Goal: Information Seeking & Learning: Learn about a topic

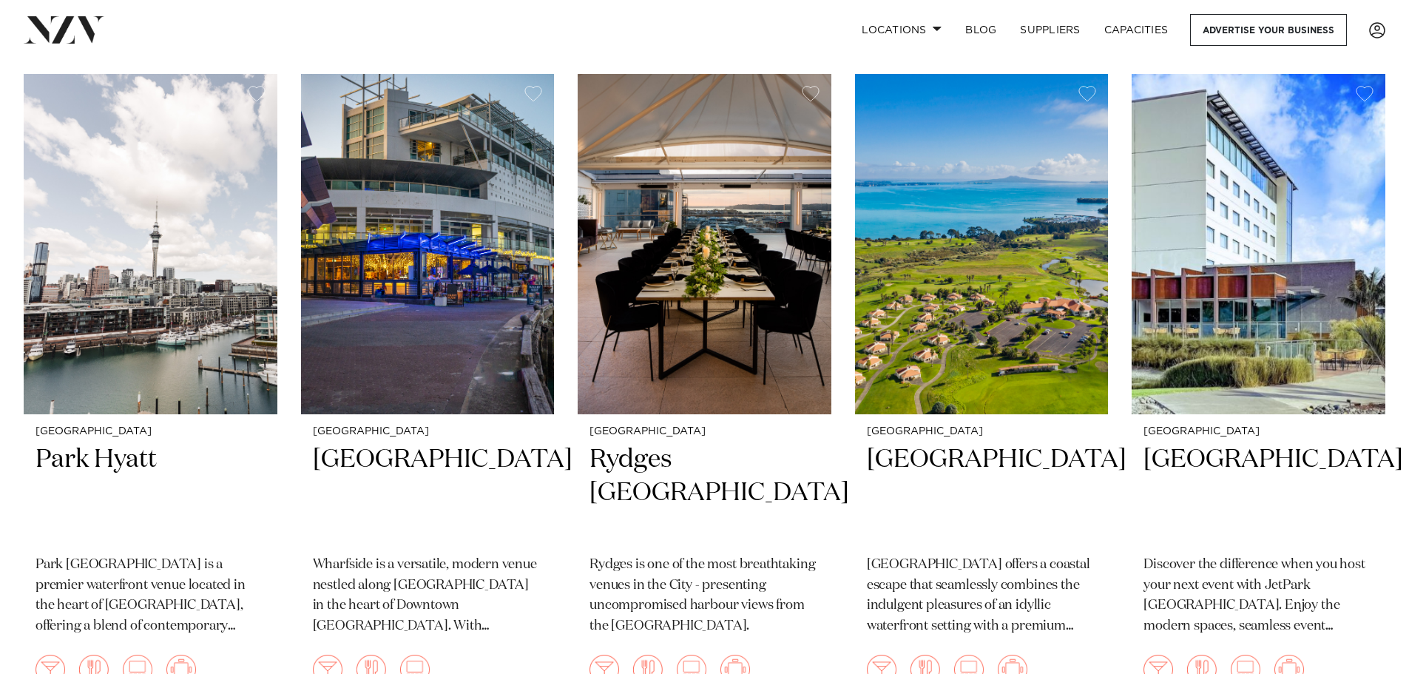
scroll to position [4583, 0]
click at [422, 283] on img at bounding box center [428, 243] width 254 height 340
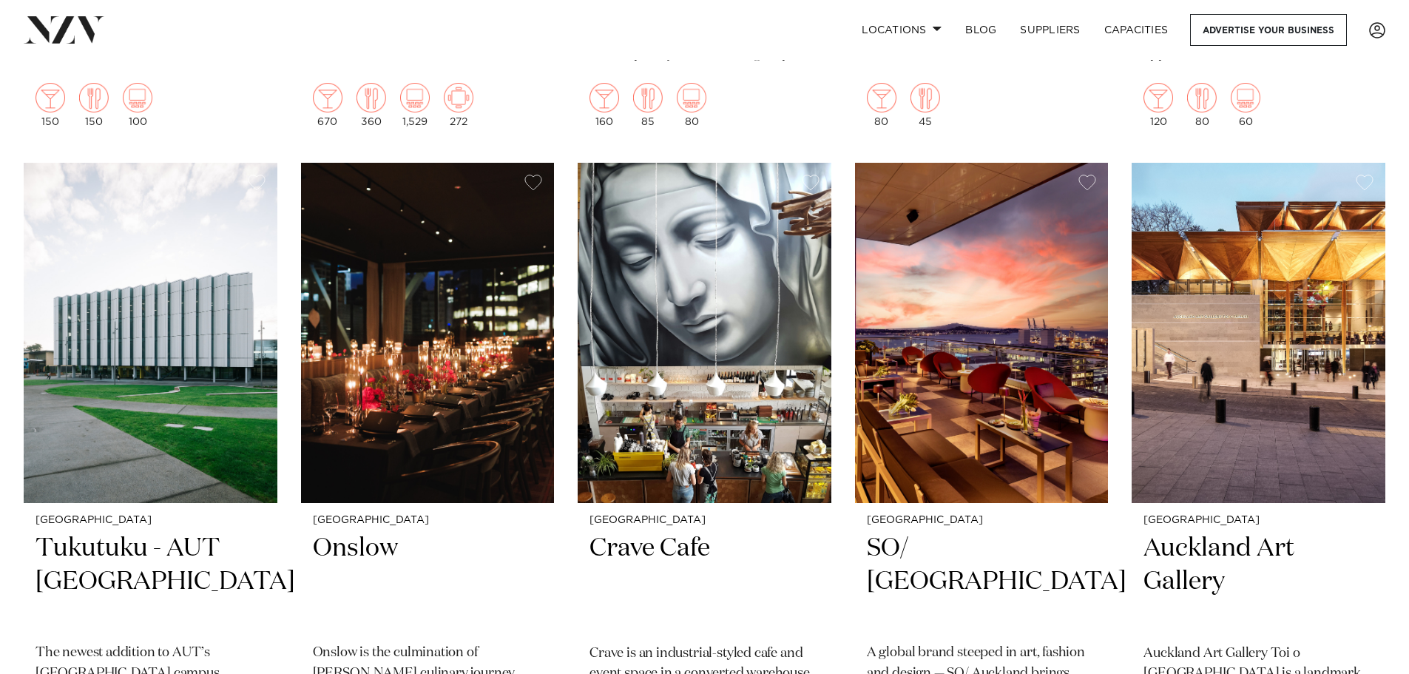
scroll to position [10424, 0]
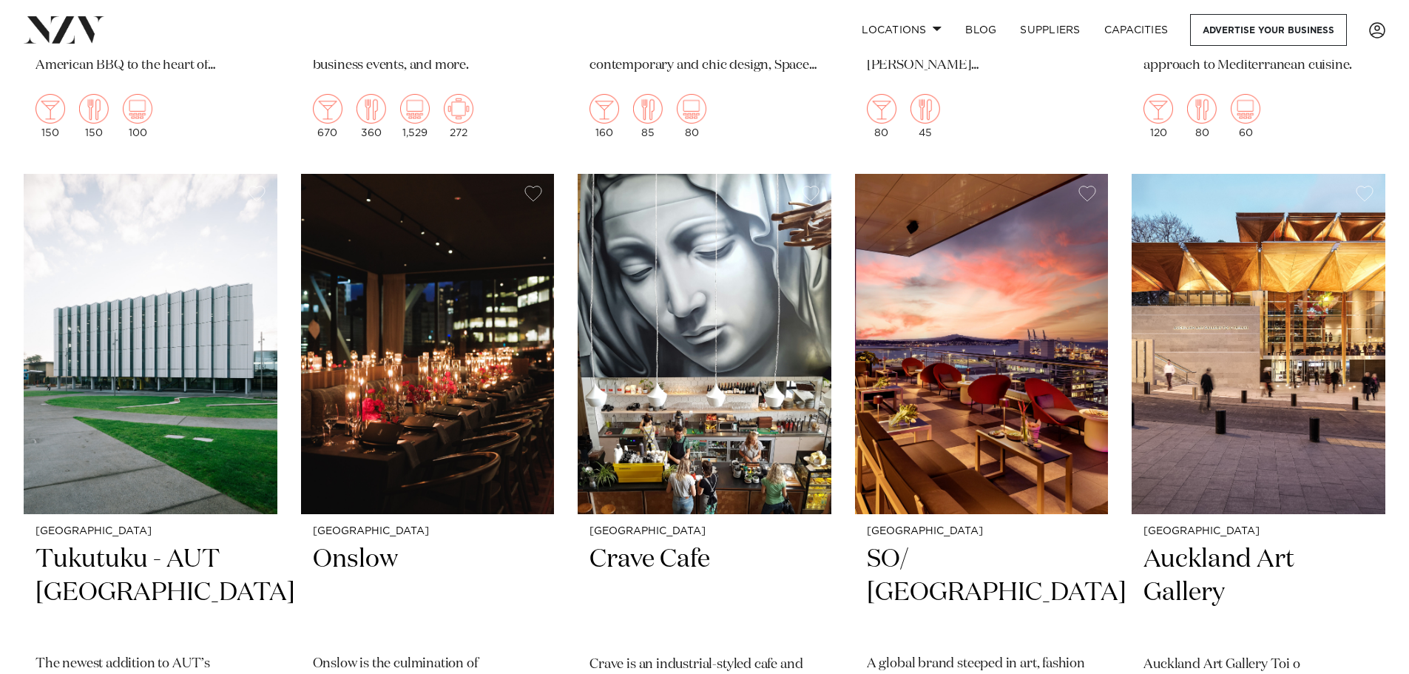
click at [935, 320] on img at bounding box center [982, 344] width 254 height 340
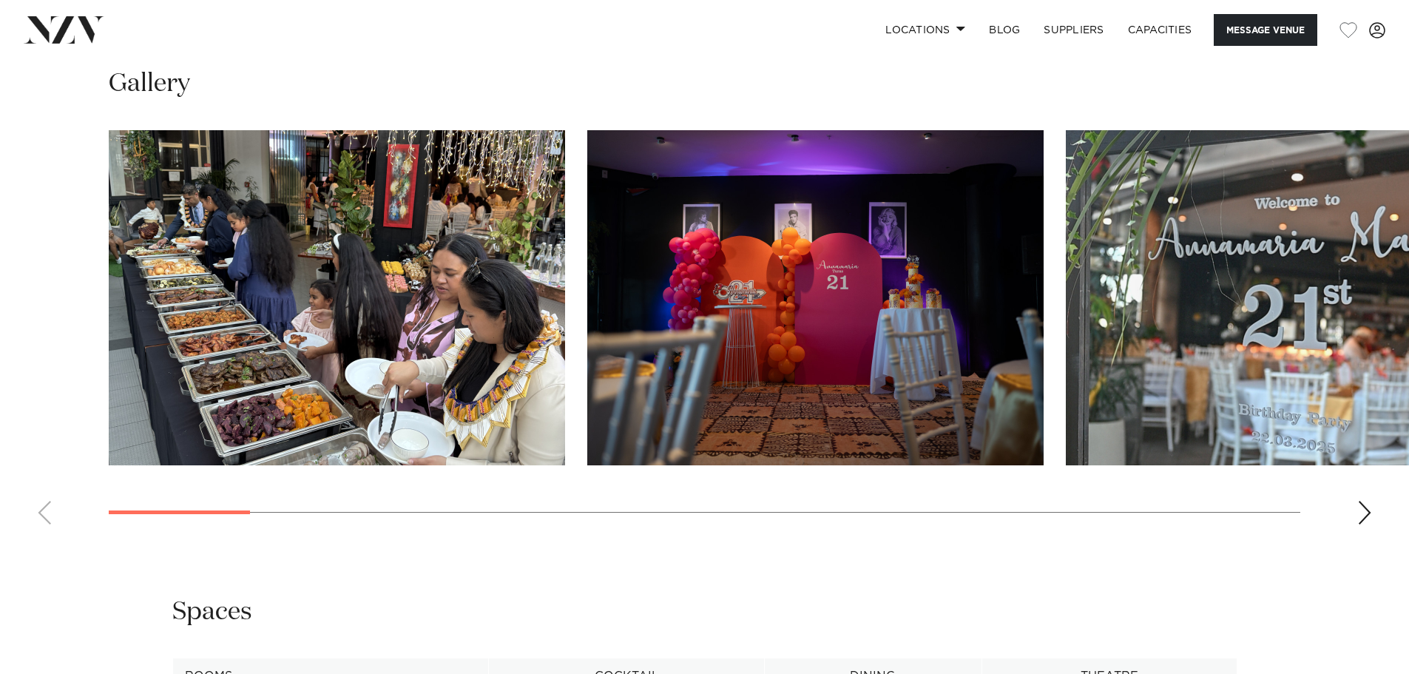
scroll to position [1479, 0]
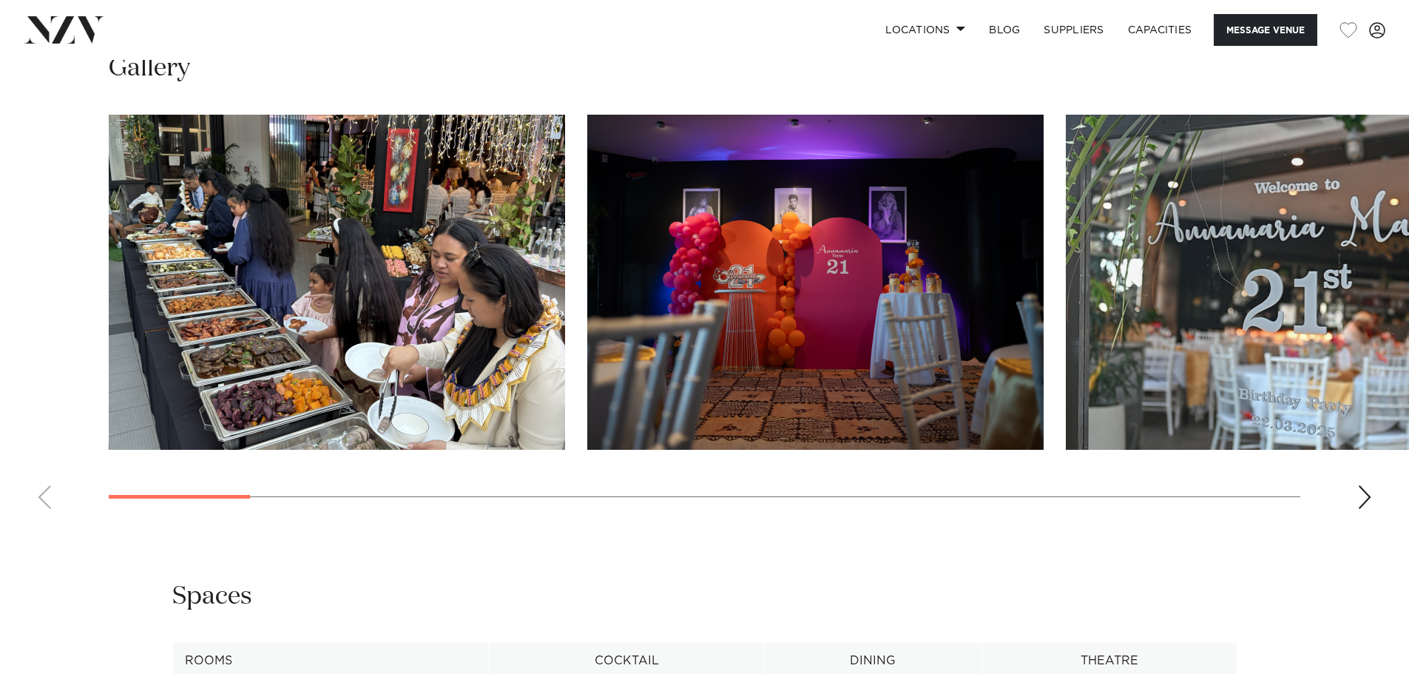
click at [1365, 492] on div "Next slide" at bounding box center [1364, 497] width 15 height 24
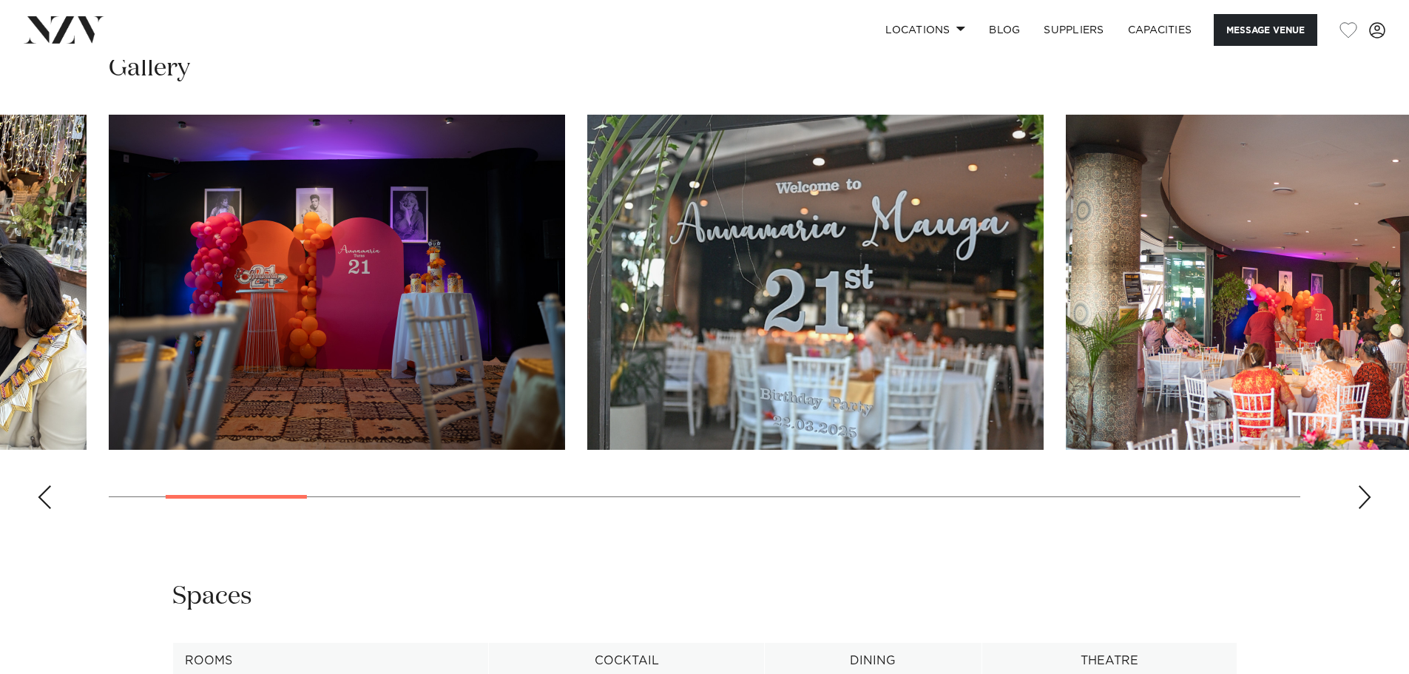
click at [1365, 492] on div "Next slide" at bounding box center [1364, 497] width 15 height 24
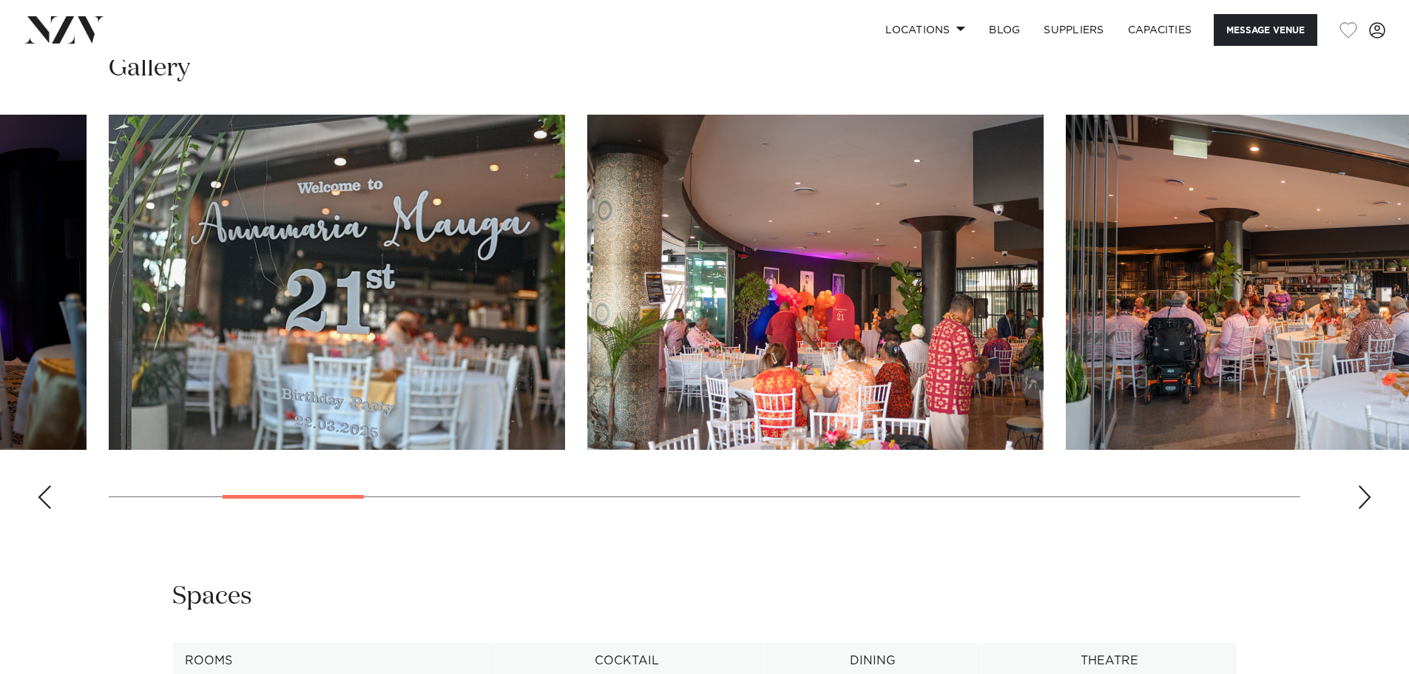
click at [1365, 492] on div "Next slide" at bounding box center [1364, 497] width 15 height 24
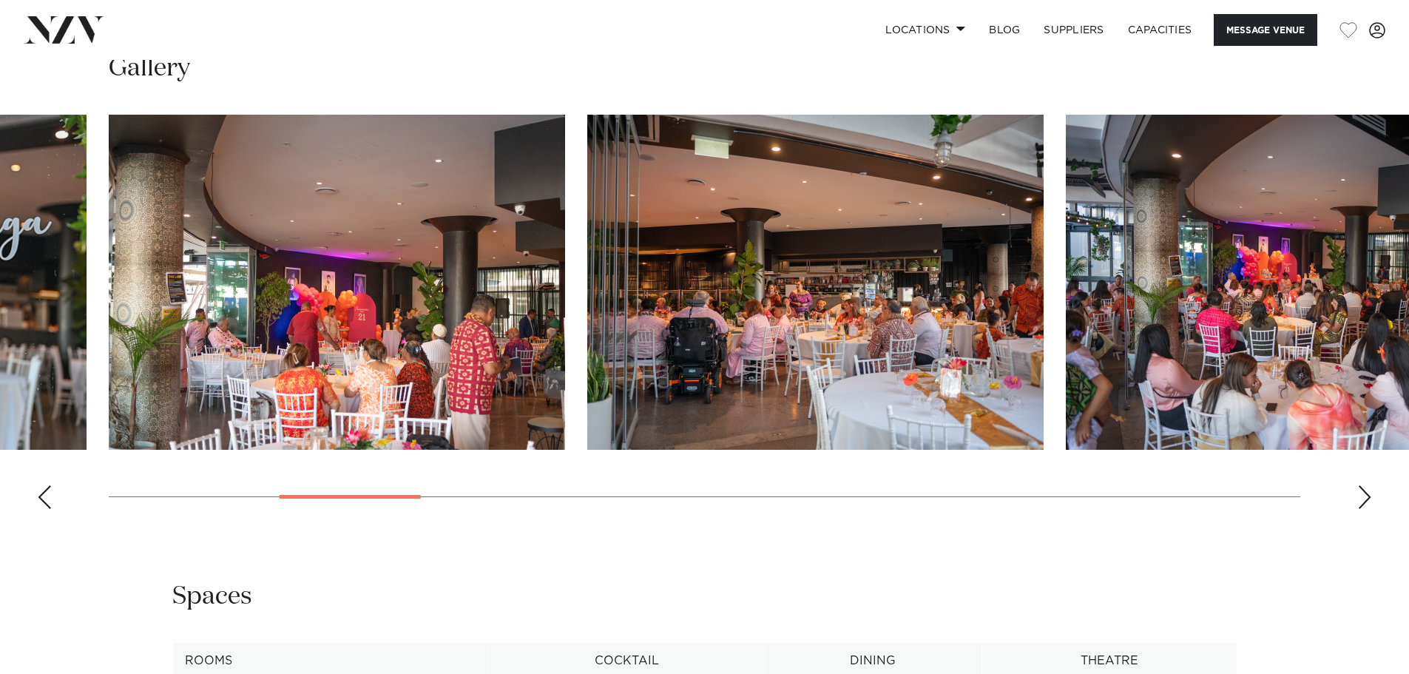
click at [1365, 492] on div "Next slide" at bounding box center [1364, 497] width 15 height 24
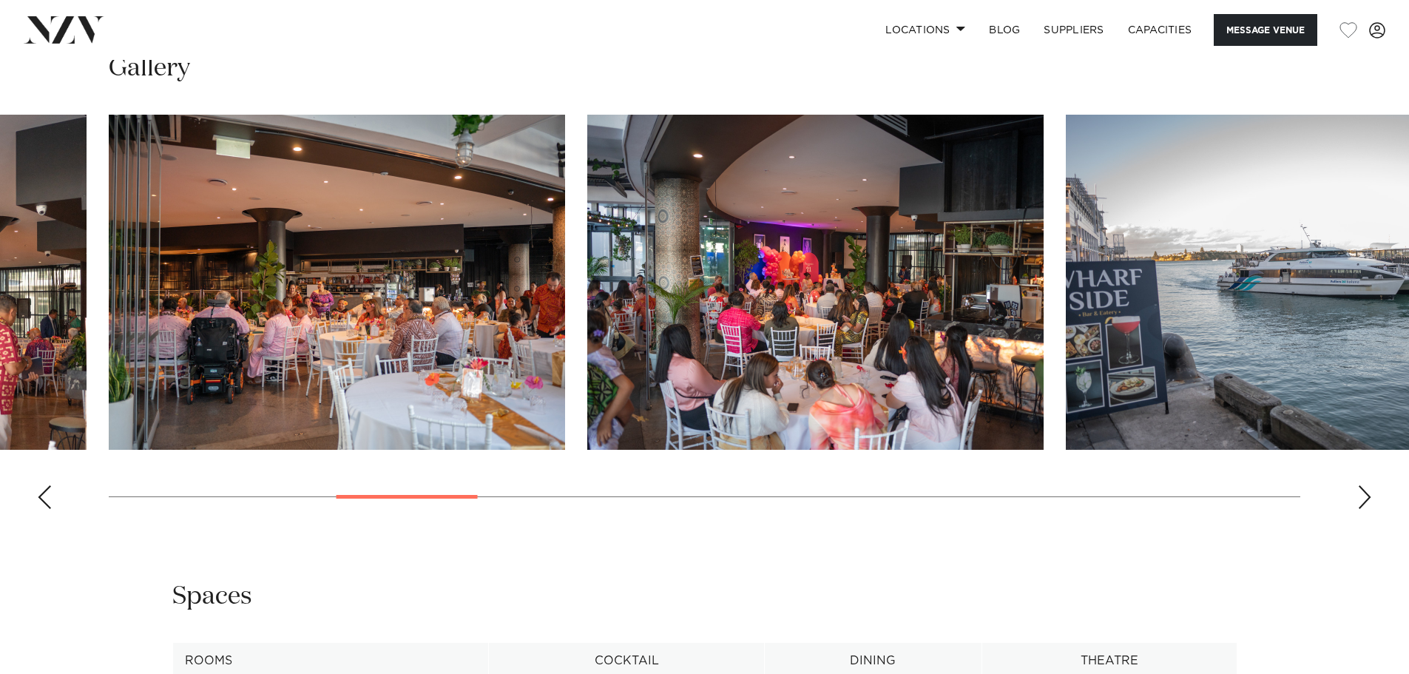
click at [1365, 492] on div "Next slide" at bounding box center [1364, 497] width 15 height 24
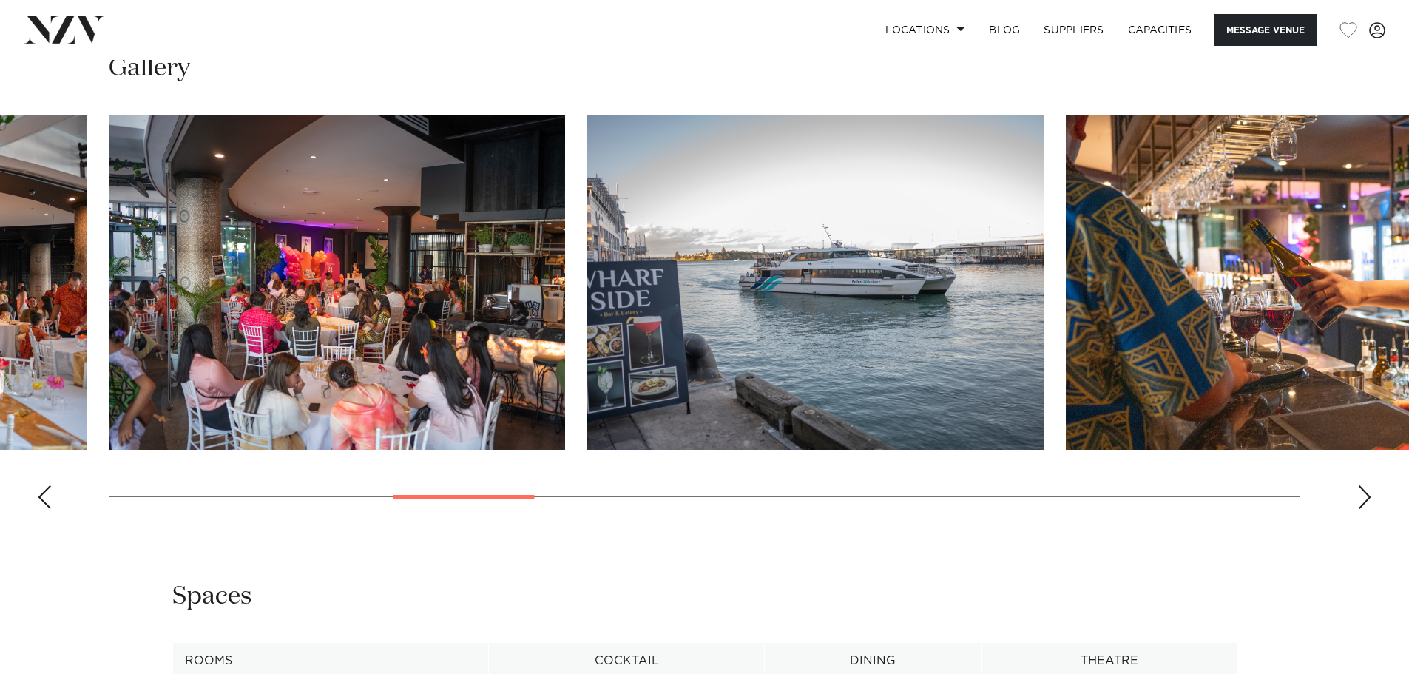
click at [1365, 492] on div "Next slide" at bounding box center [1364, 497] width 15 height 24
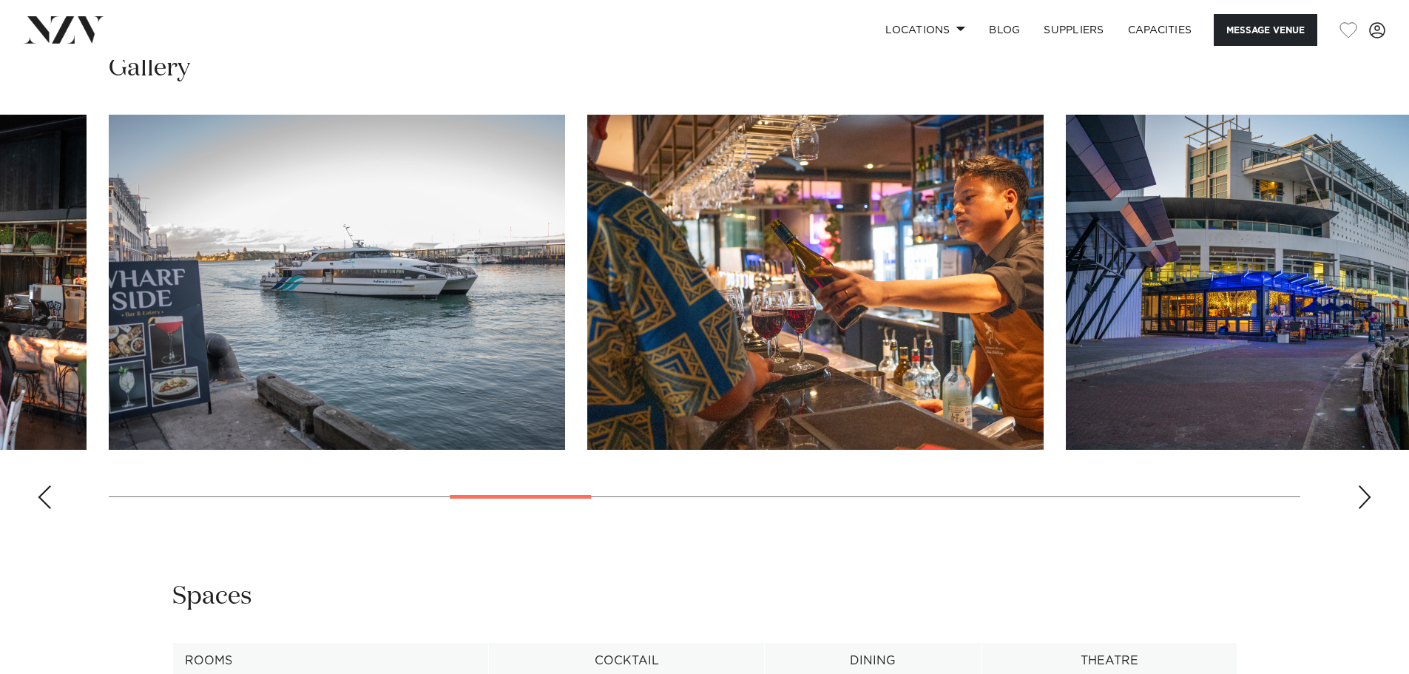
click at [1365, 492] on div "Next slide" at bounding box center [1364, 497] width 15 height 24
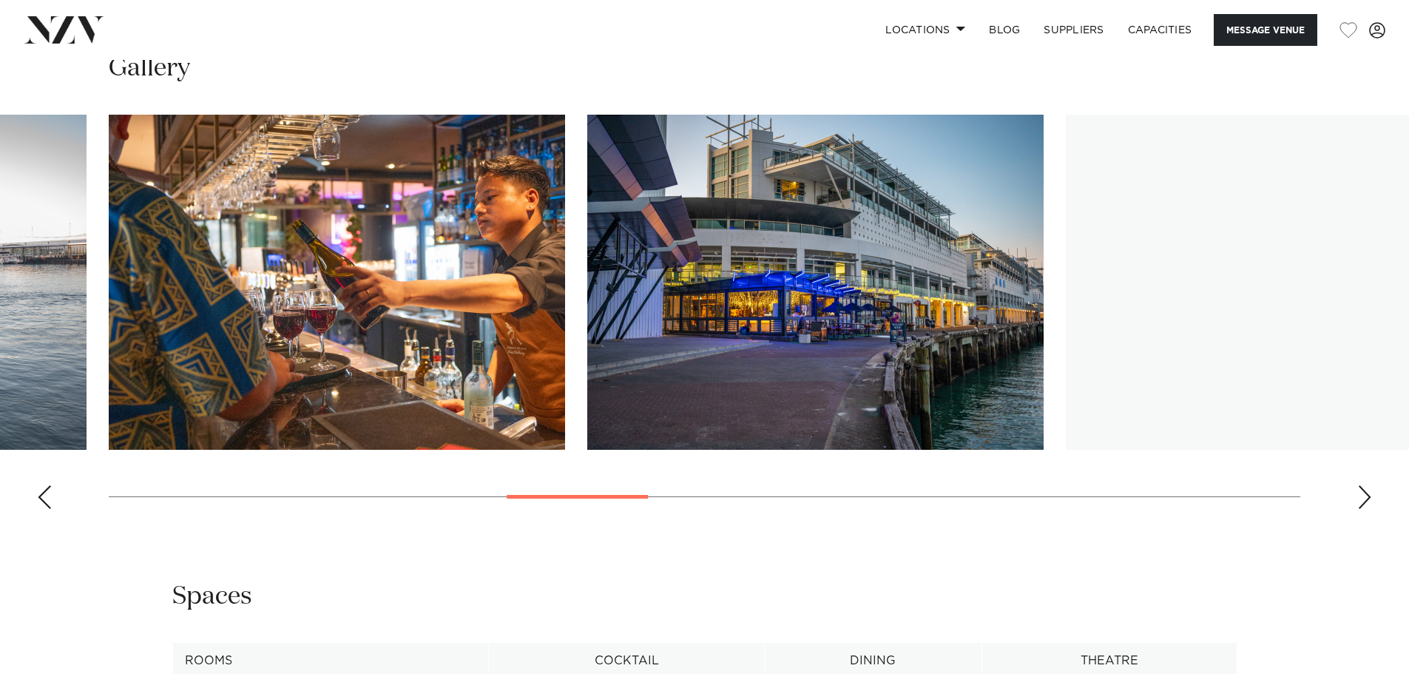
click at [1365, 492] on div "Next slide" at bounding box center [1364, 497] width 15 height 24
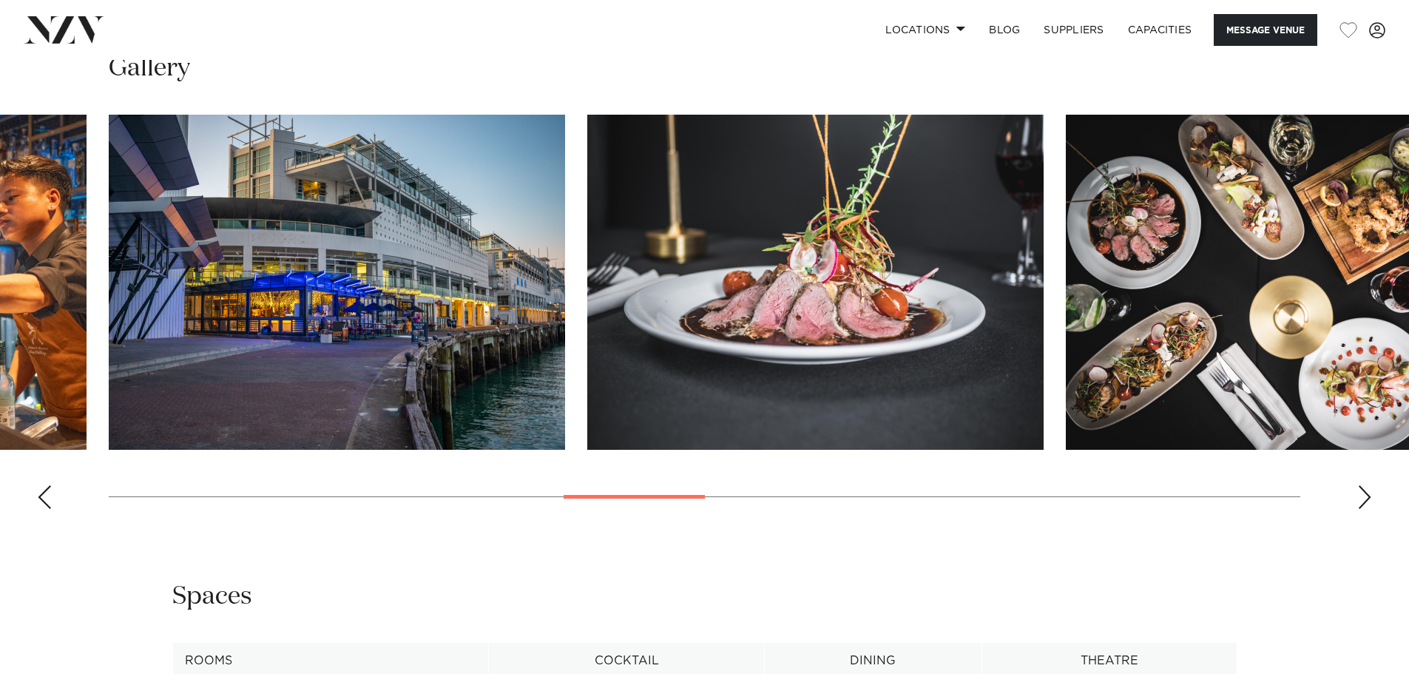
click at [1365, 492] on div "Next slide" at bounding box center [1364, 497] width 15 height 24
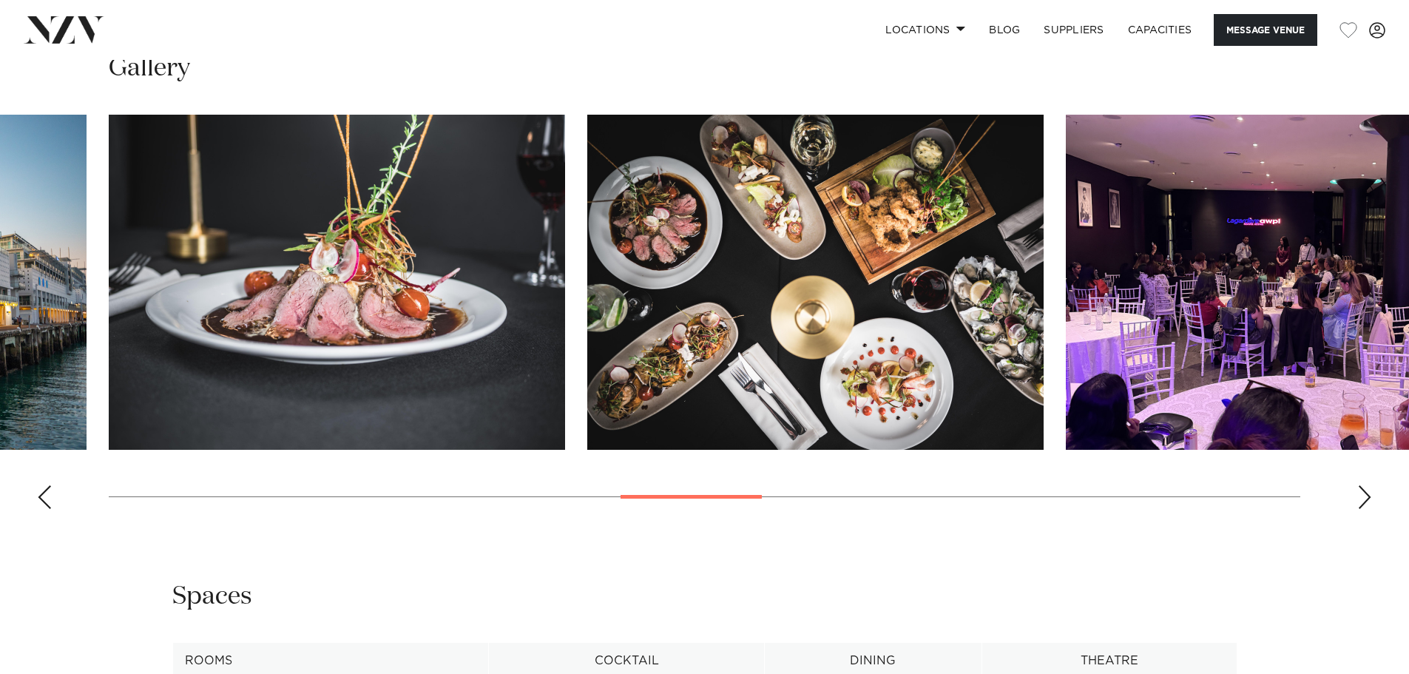
click at [1365, 492] on div "Next slide" at bounding box center [1364, 497] width 15 height 24
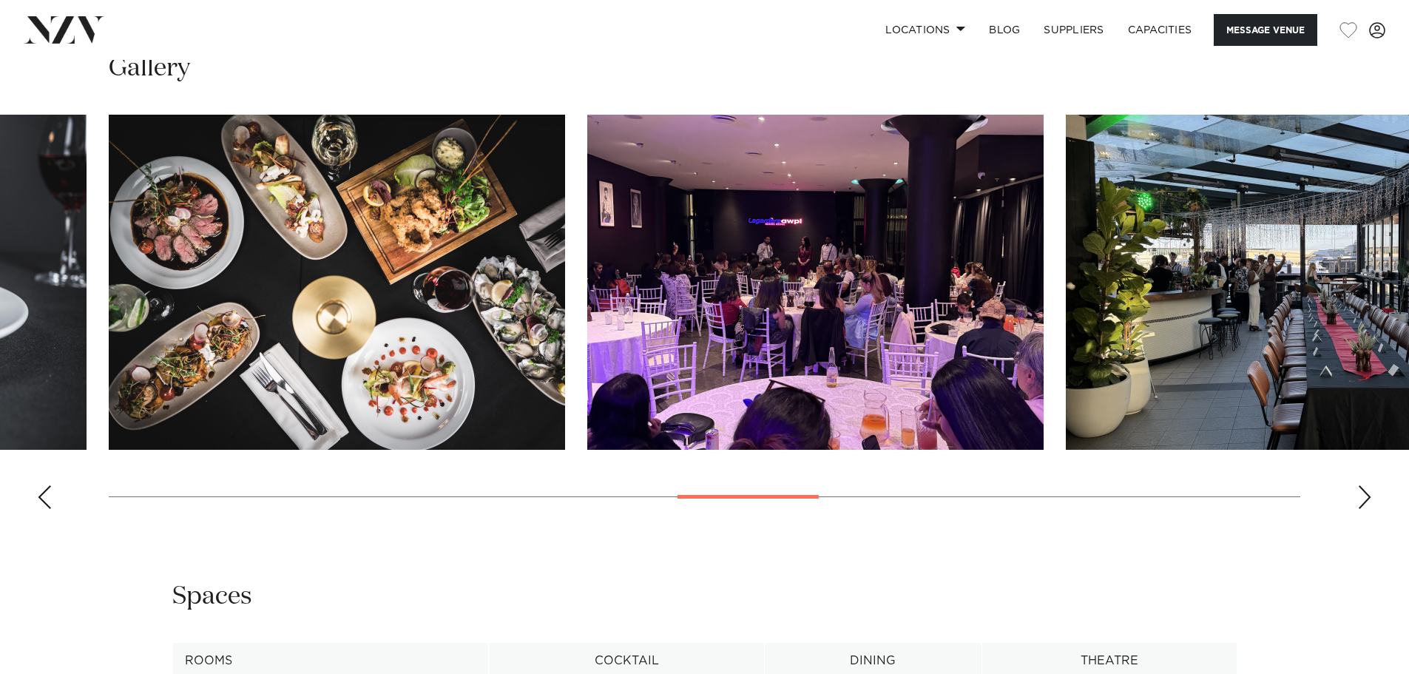
click at [1365, 492] on div "Next slide" at bounding box center [1364, 497] width 15 height 24
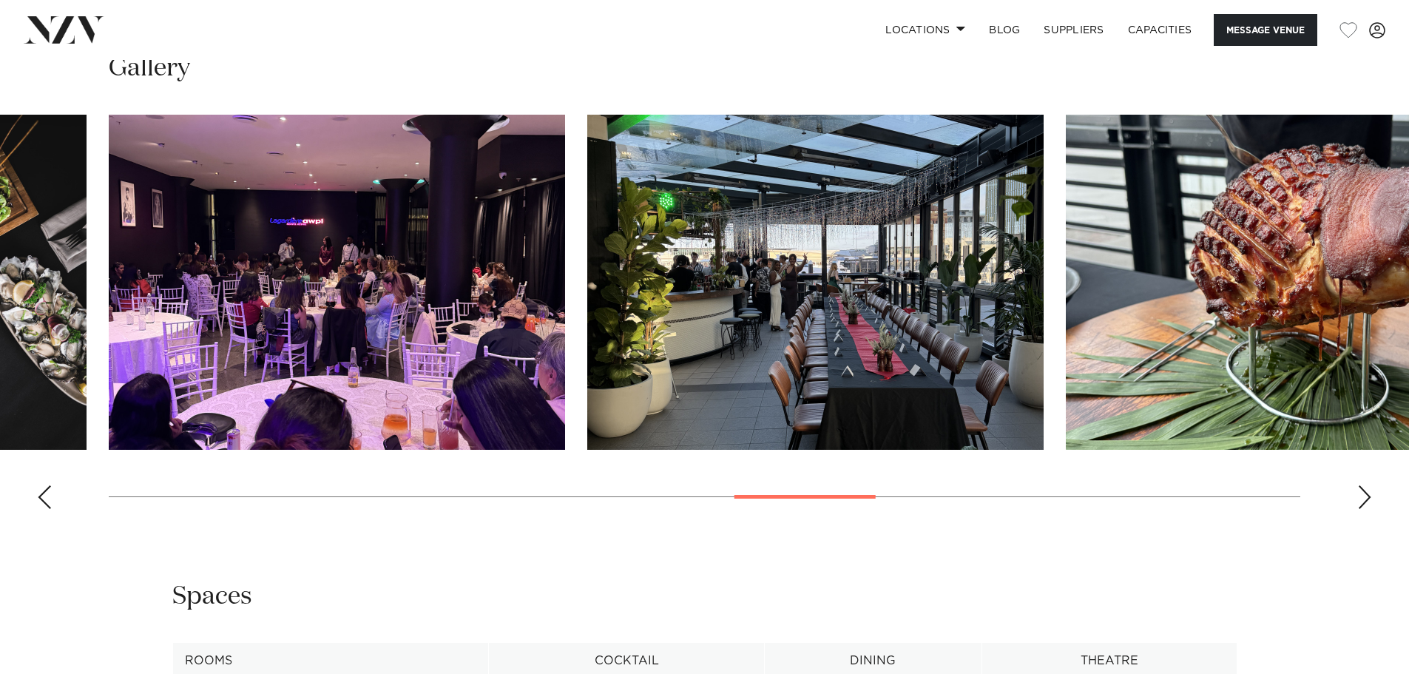
click at [1371, 500] on swiper-container at bounding box center [704, 318] width 1409 height 406
click at [1363, 496] on div "Next slide" at bounding box center [1364, 497] width 15 height 24
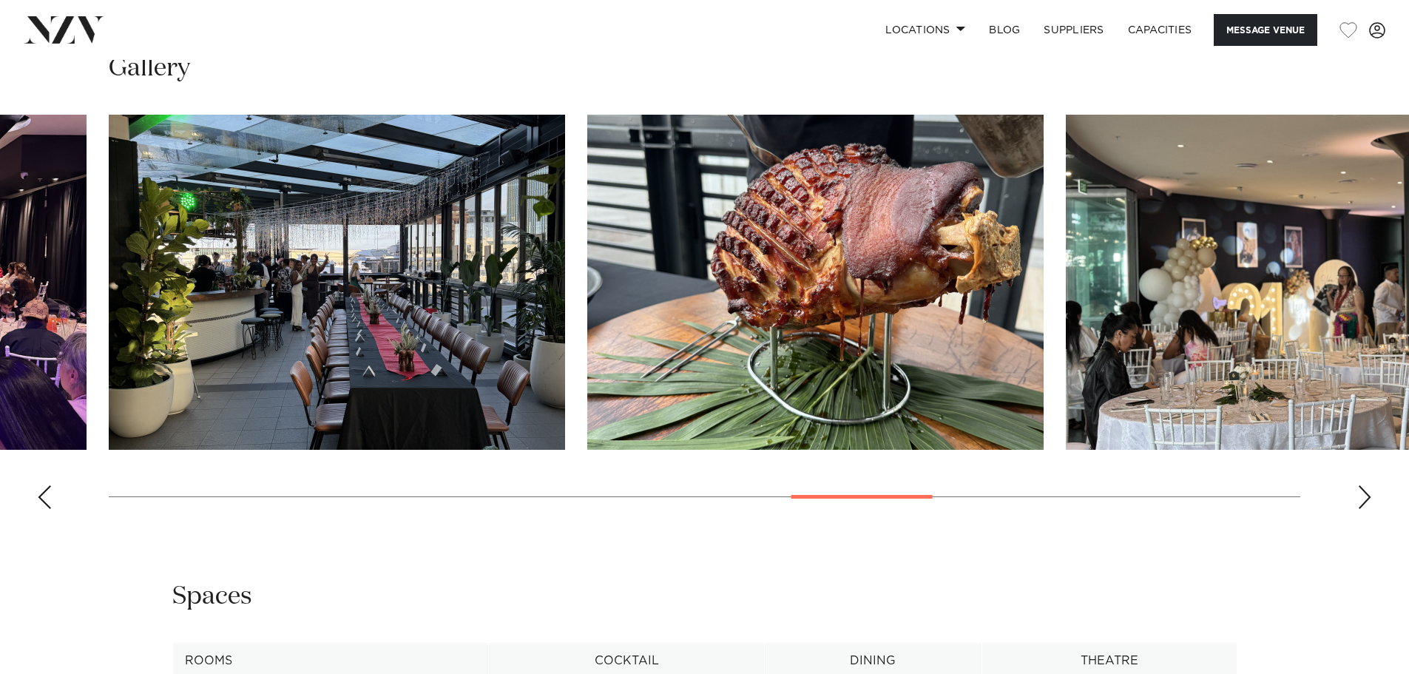
click at [1358, 495] on div "Next slide" at bounding box center [1364, 497] width 15 height 24
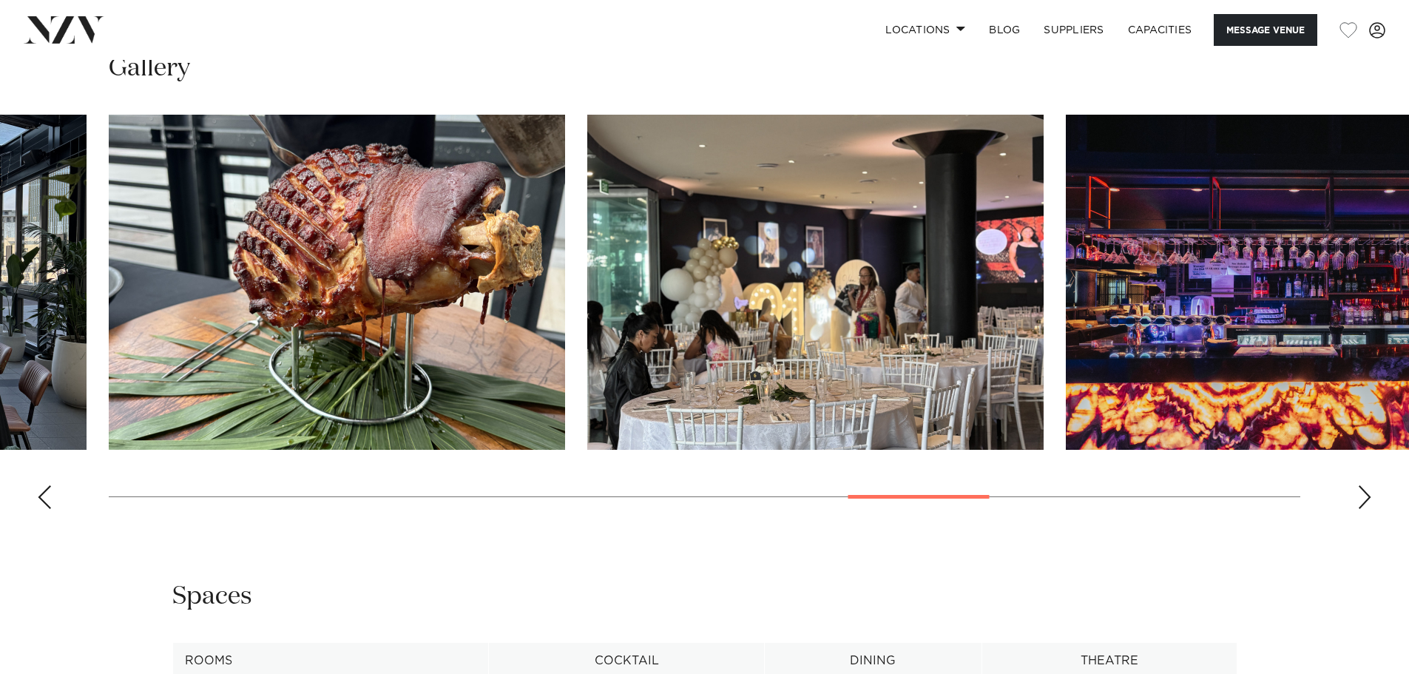
click at [1358, 495] on div "Next slide" at bounding box center [1364, 497] width 15 height 24
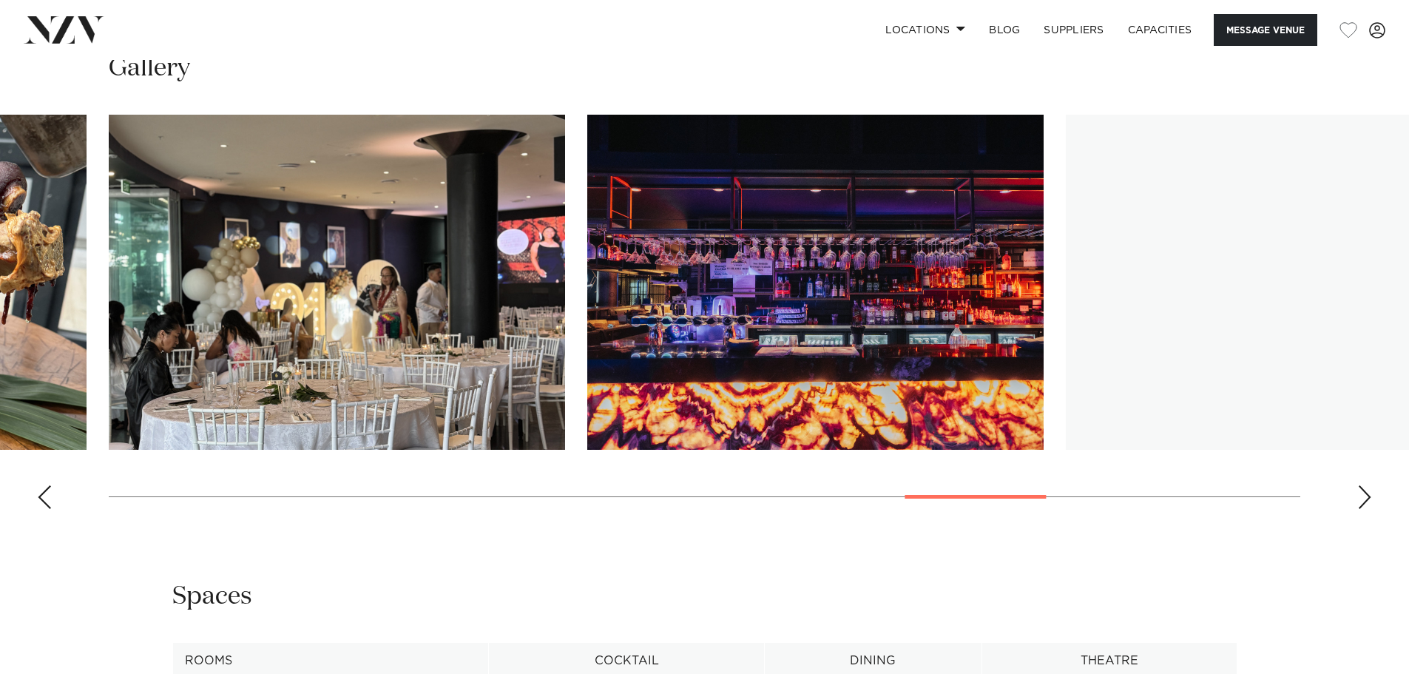
click at [1358, 495] on div "Next slide" at bounding box center [1364, 497] width 15 height 24
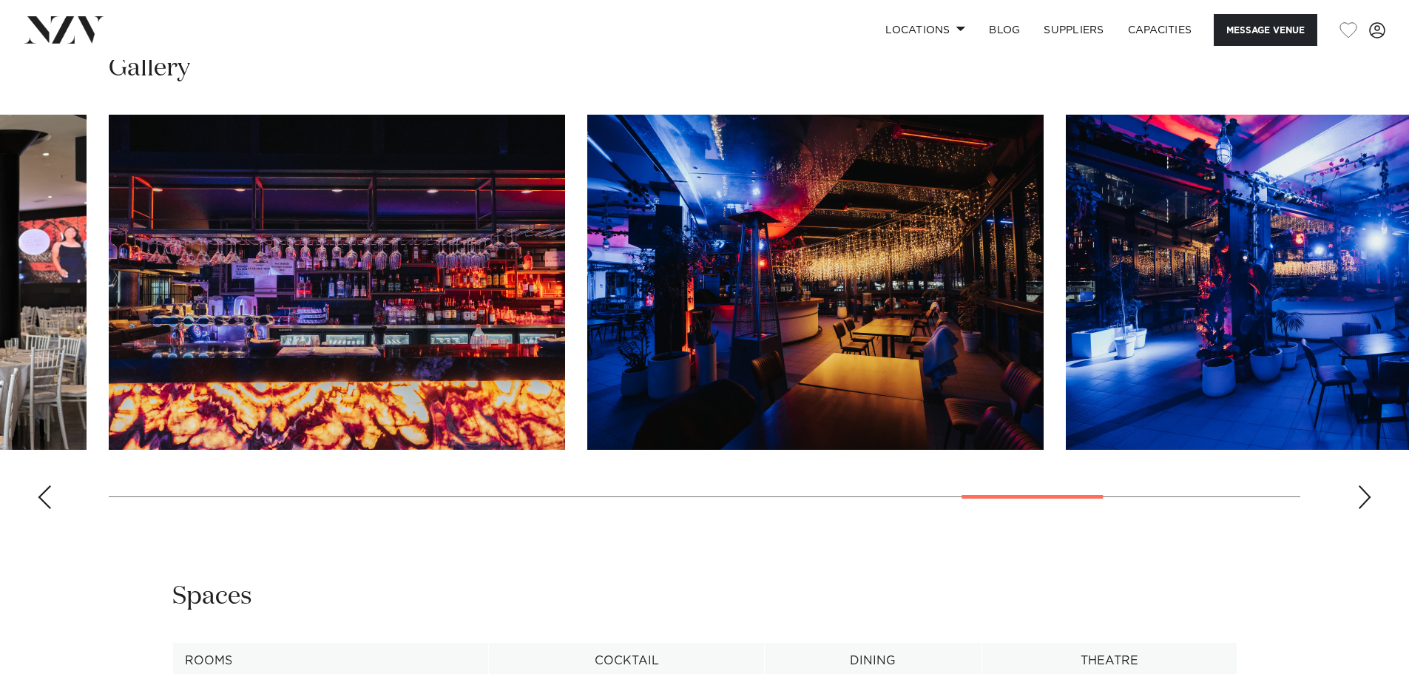
click at [1358, 495] on div "Next slide" at bounding box center [1364, 497] width 15 height 24
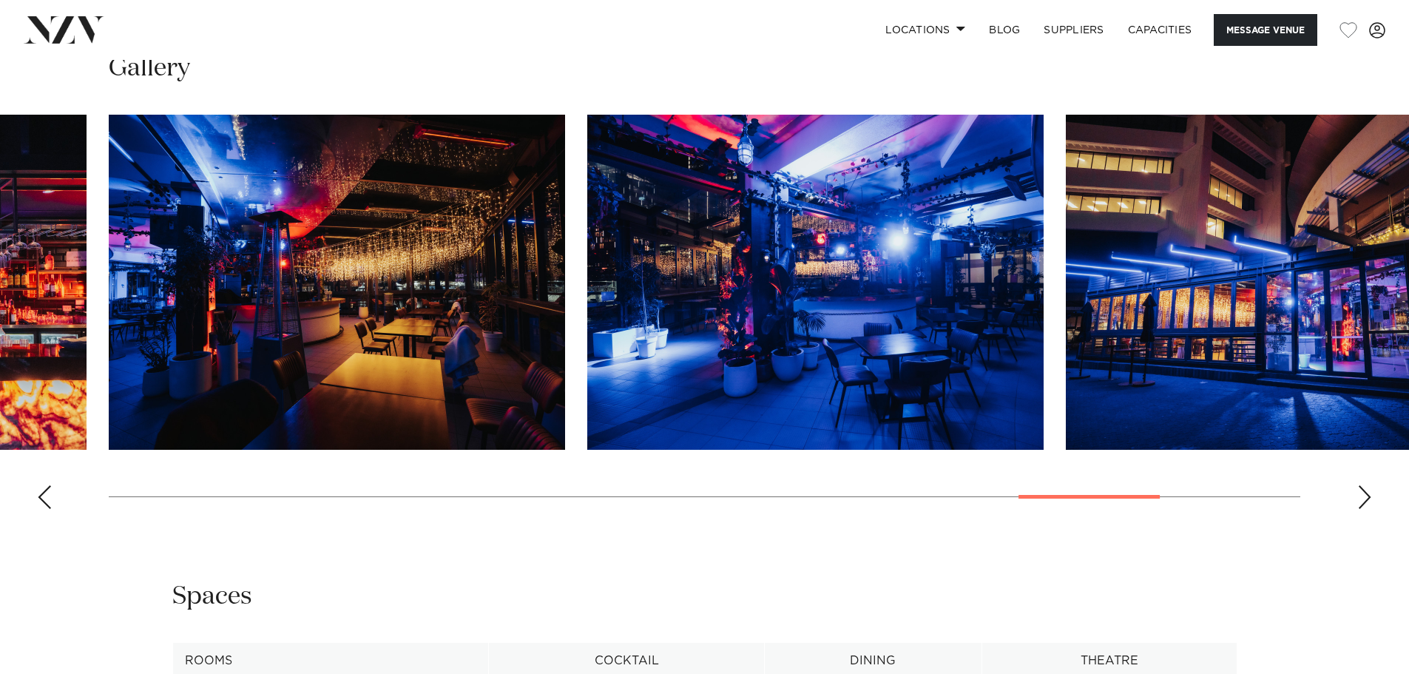
click at [1358, 495] on div "Next slide" at bounding box center [1364, 497] width 15 height 24
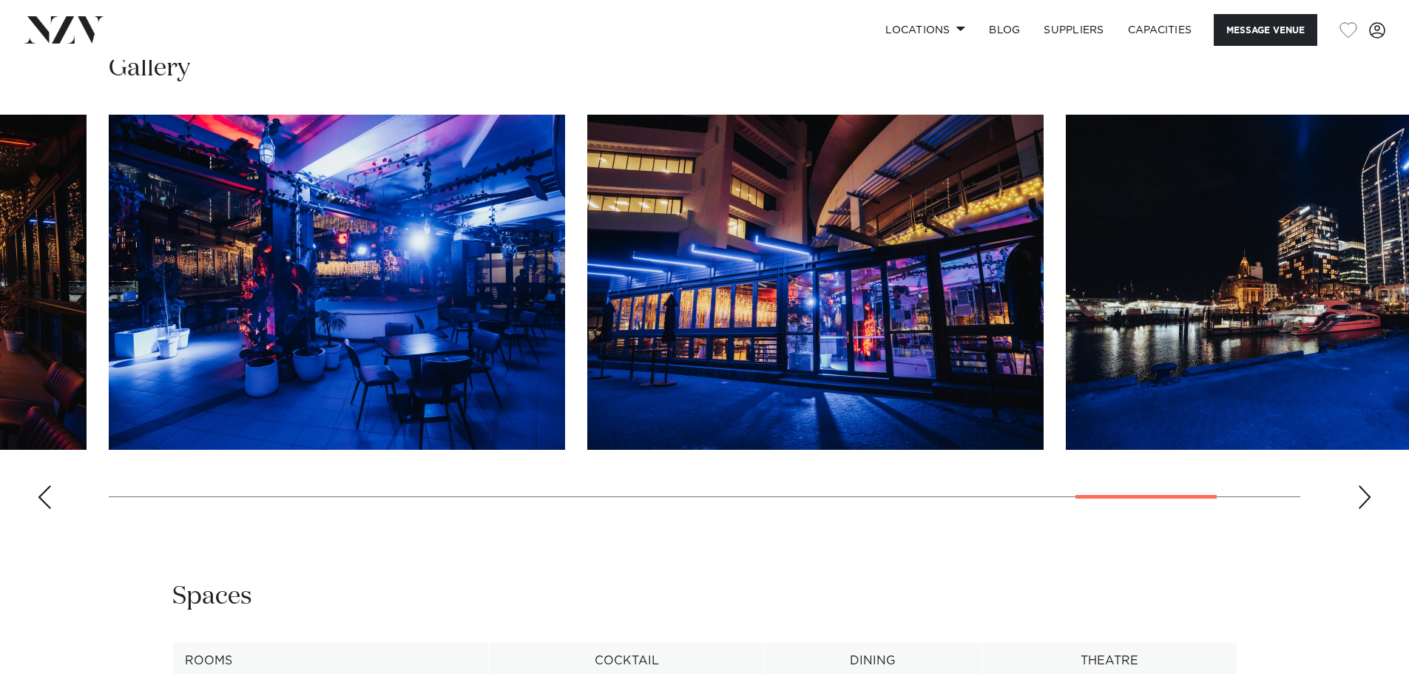
click at [1357, 484] on swiper-container at bounding box center [704, 318] width 1409 height 406
click at [1359, 492] on div "Next slide" at bounding box center [1364, 497] width 15 height 24
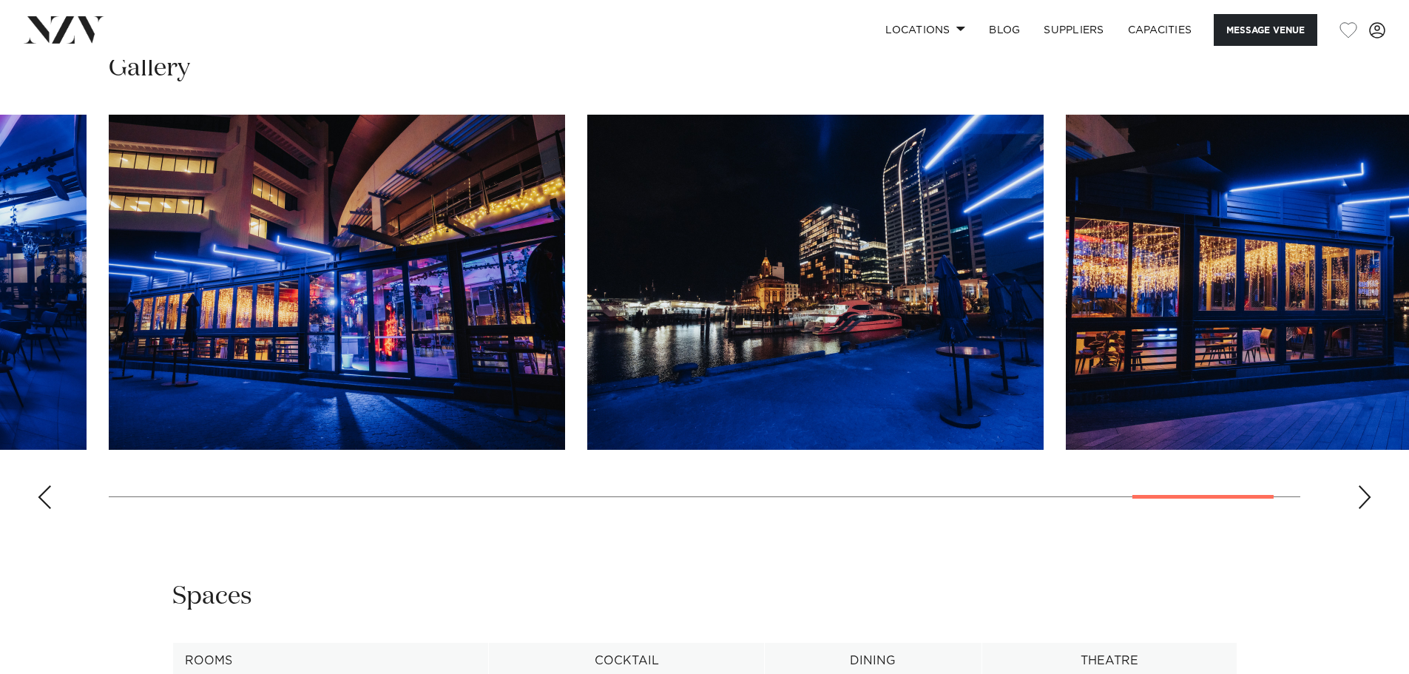
click at [1360, 498] on div "Next slide" at bounding box center [1364, 497] width 15 height 24
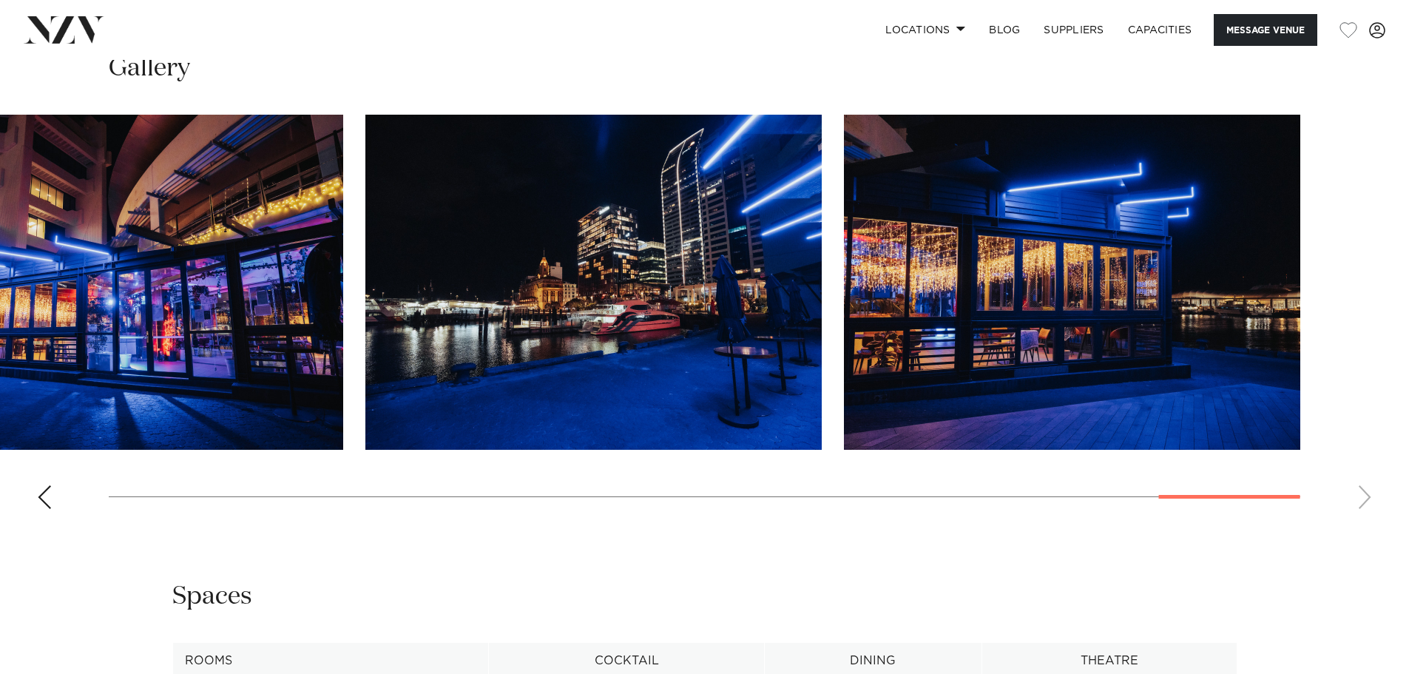
click at [1228, 37] on button "Message Venue" at bounding box center [1265, 30] width 104 height 32
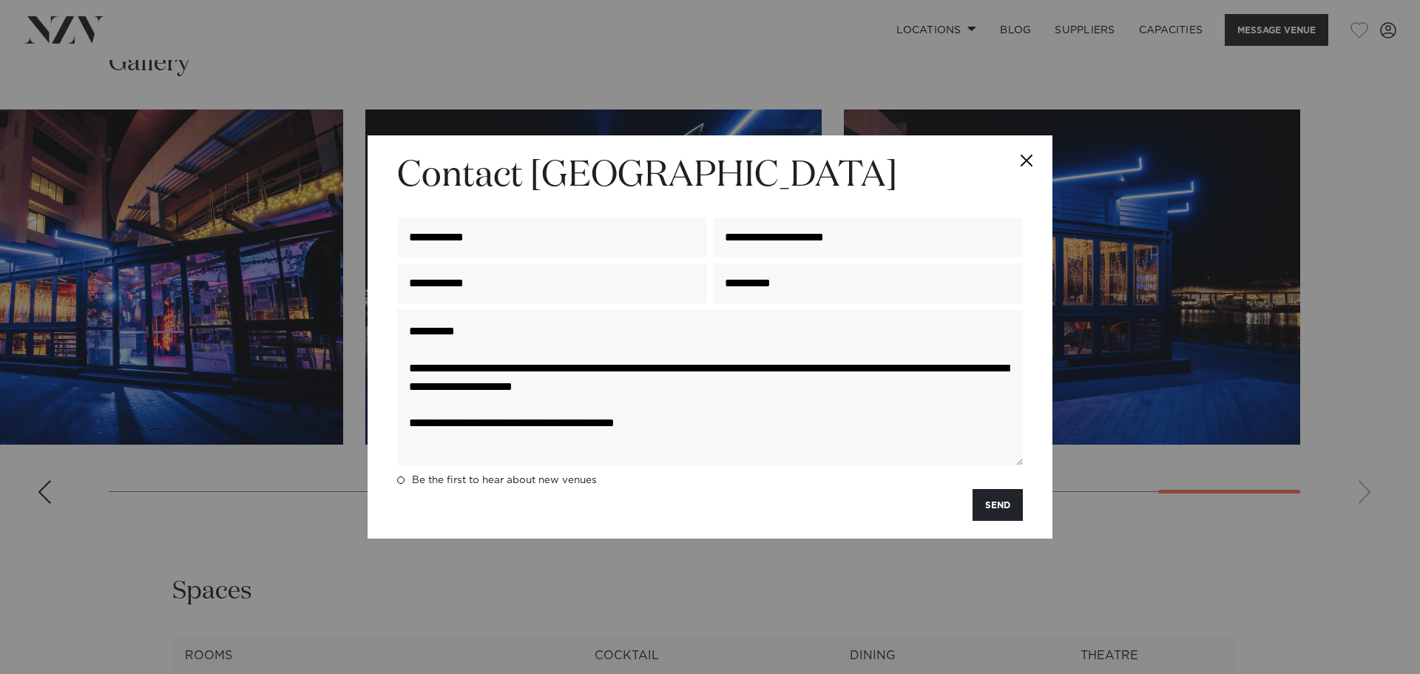
click at [984, 505] on button "SEND" at bounding box center [997, 505] width 50 height 32
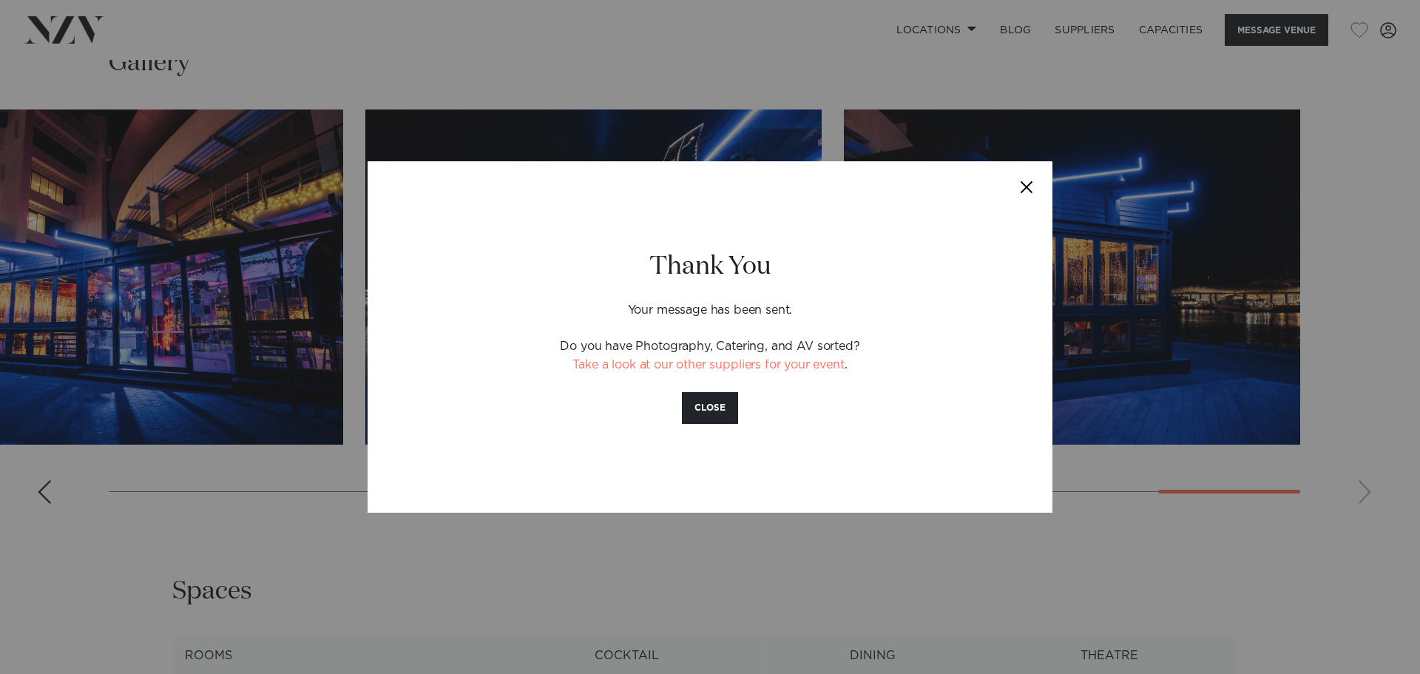
click at [1026, 189] on button "Close" at bounding box center [1026, 187] width 52 height 52
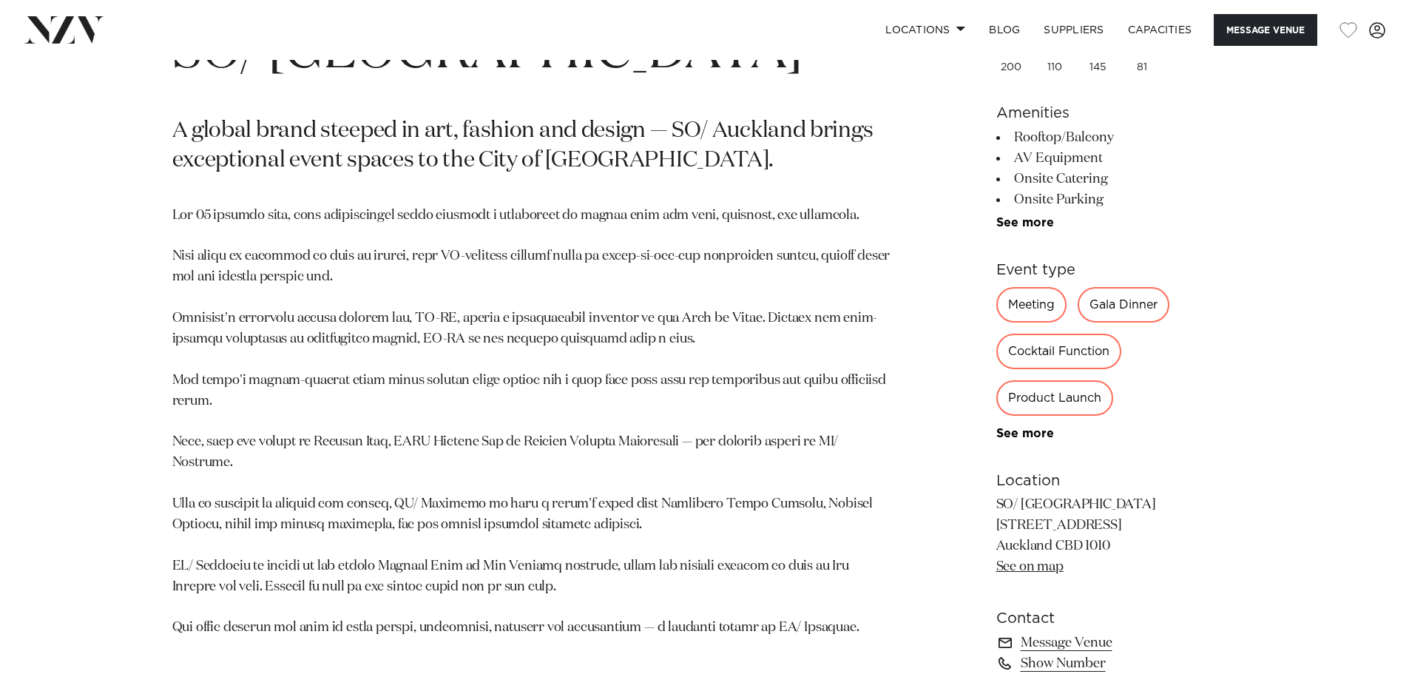
scroll to position [665, 0]
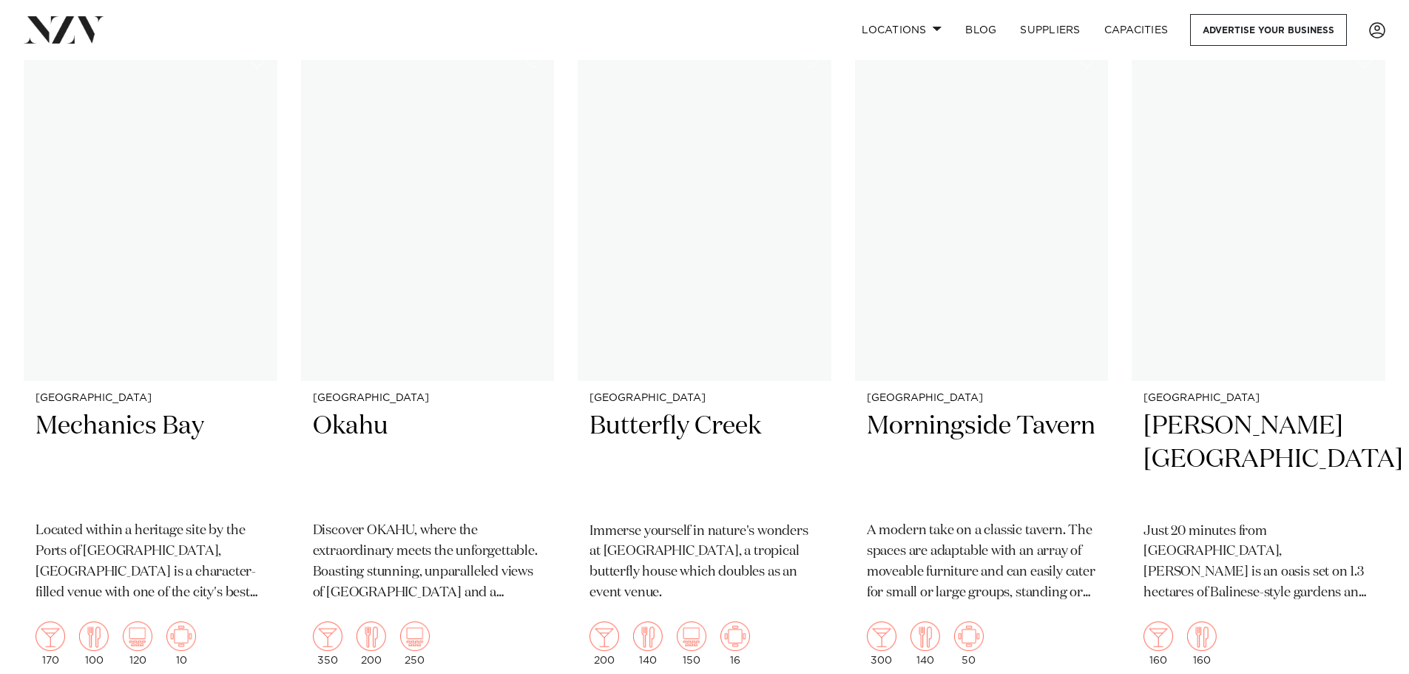
scroll to position [15764, 0]
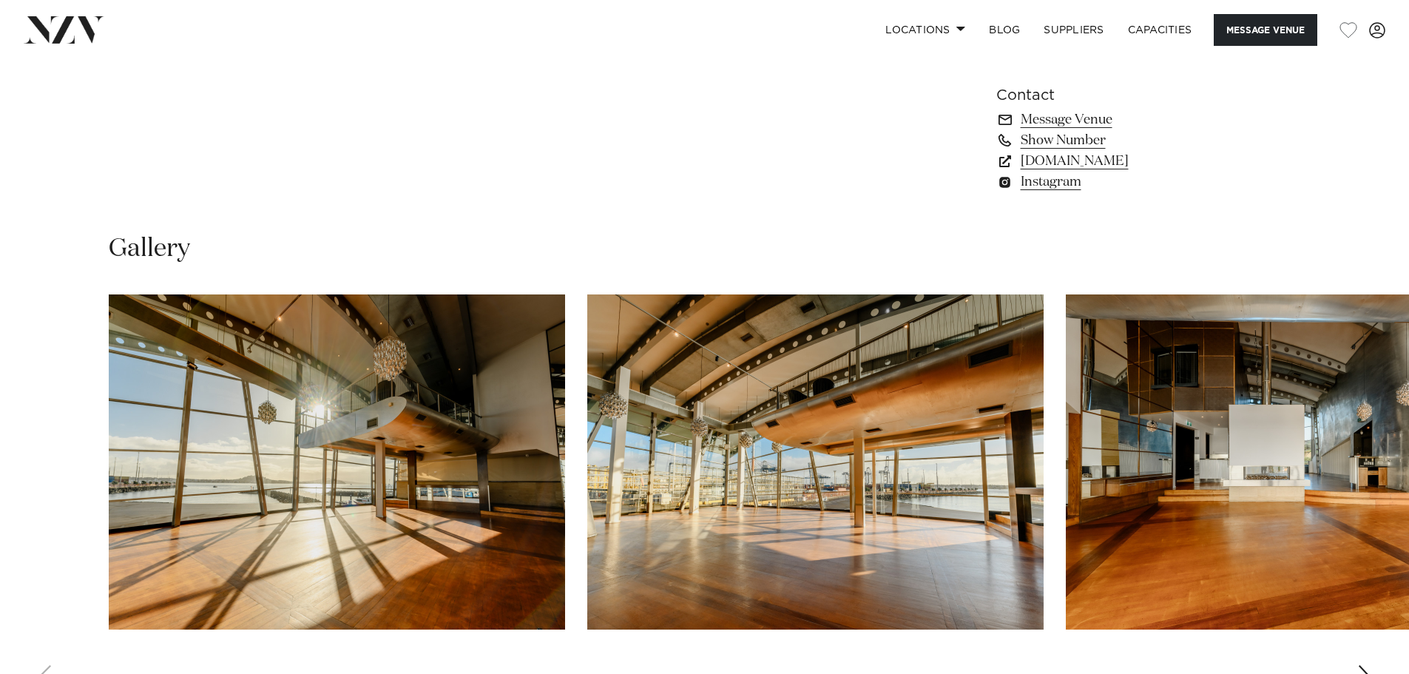
scroll to position [1331, 0]
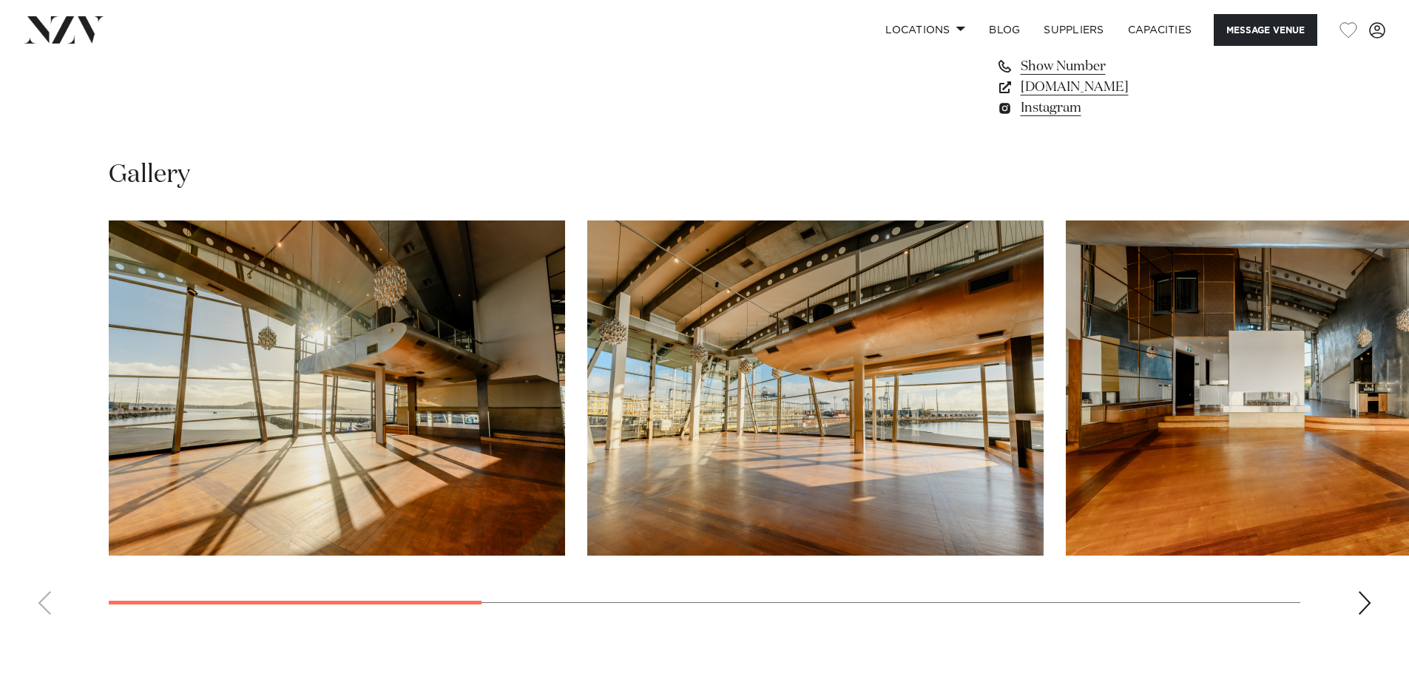
click at [1372, 600] on swiper-container at bounding box center [704, 423] width 1409 height 406
click at [1369, 600] on div "Next slide" at bounding box center [1364, 603] width 15 height 24
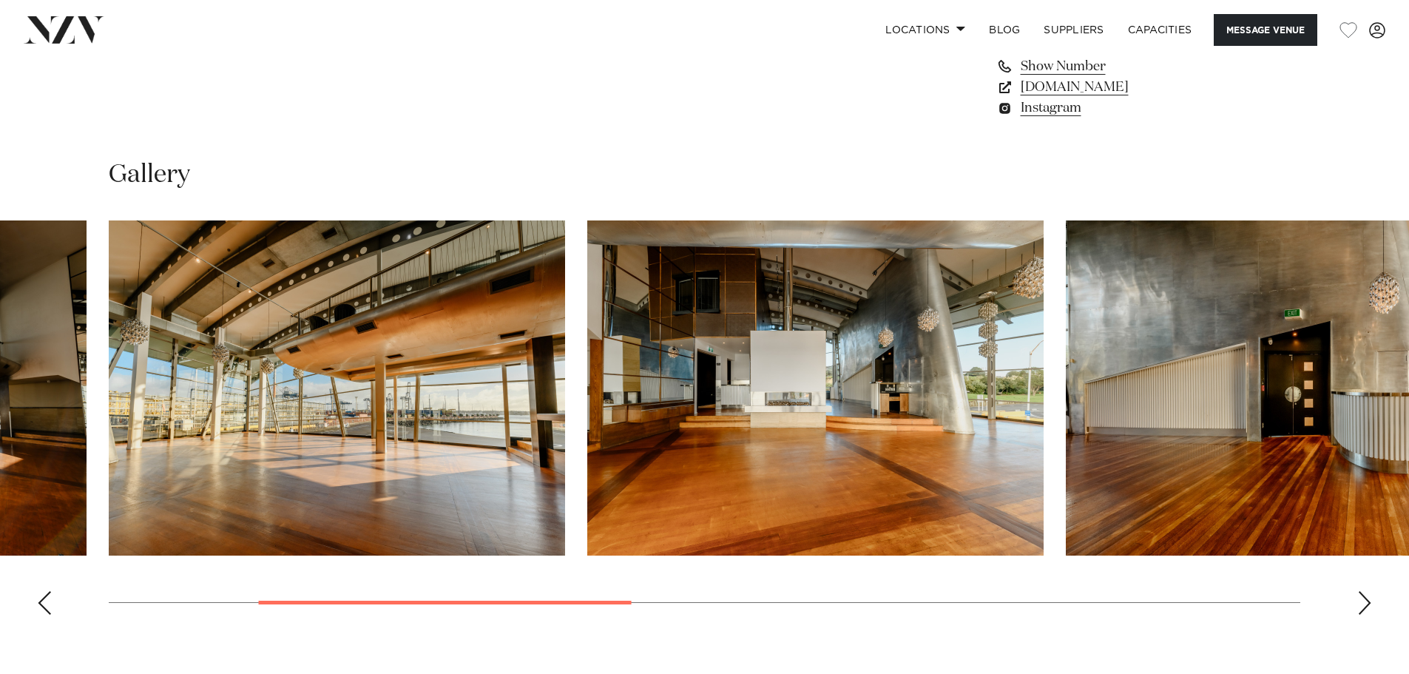
click at [1369, 600] on div "Next slide" at bounding box center [1364, 603] width 15 height 24
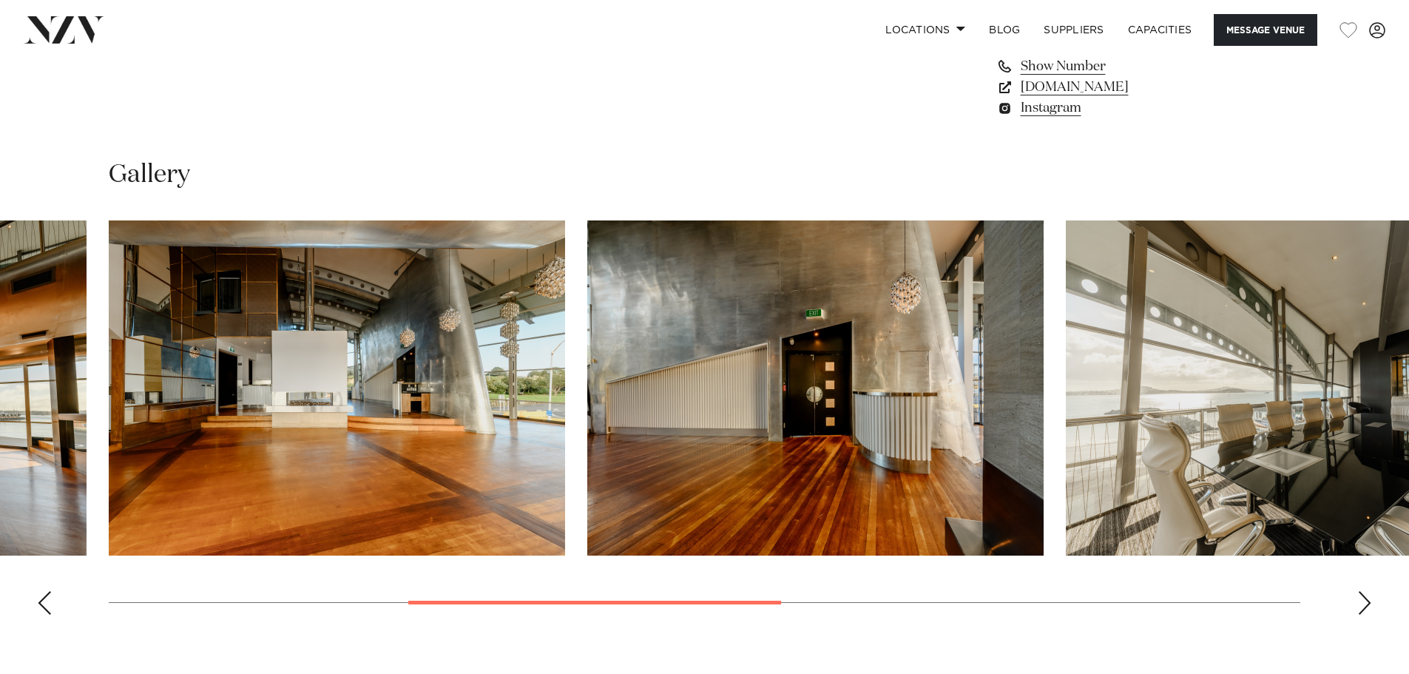
click at [1369, 600] on div "Next slide" at bounding box center [1364, 603] width 15 height 24
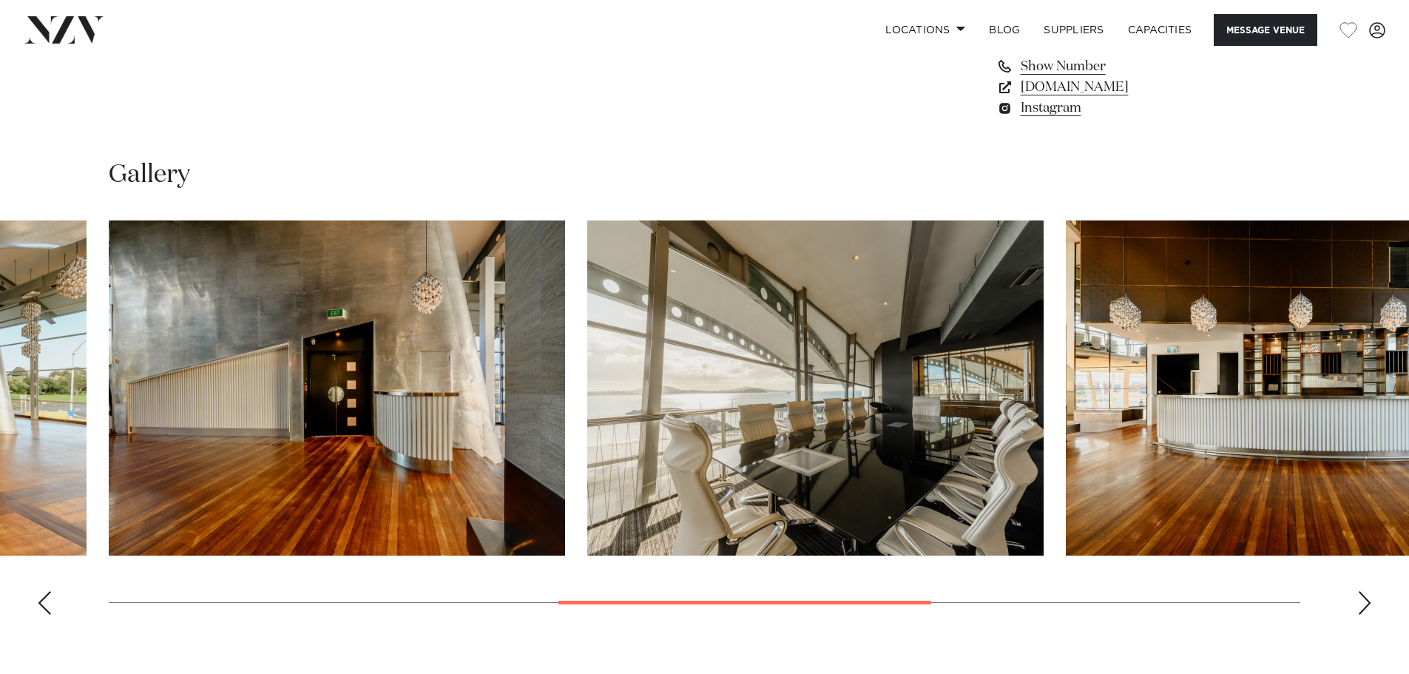
click at [1369, 600] on div "Next slide" at bounding box center [1364, 603] width 15 height 24
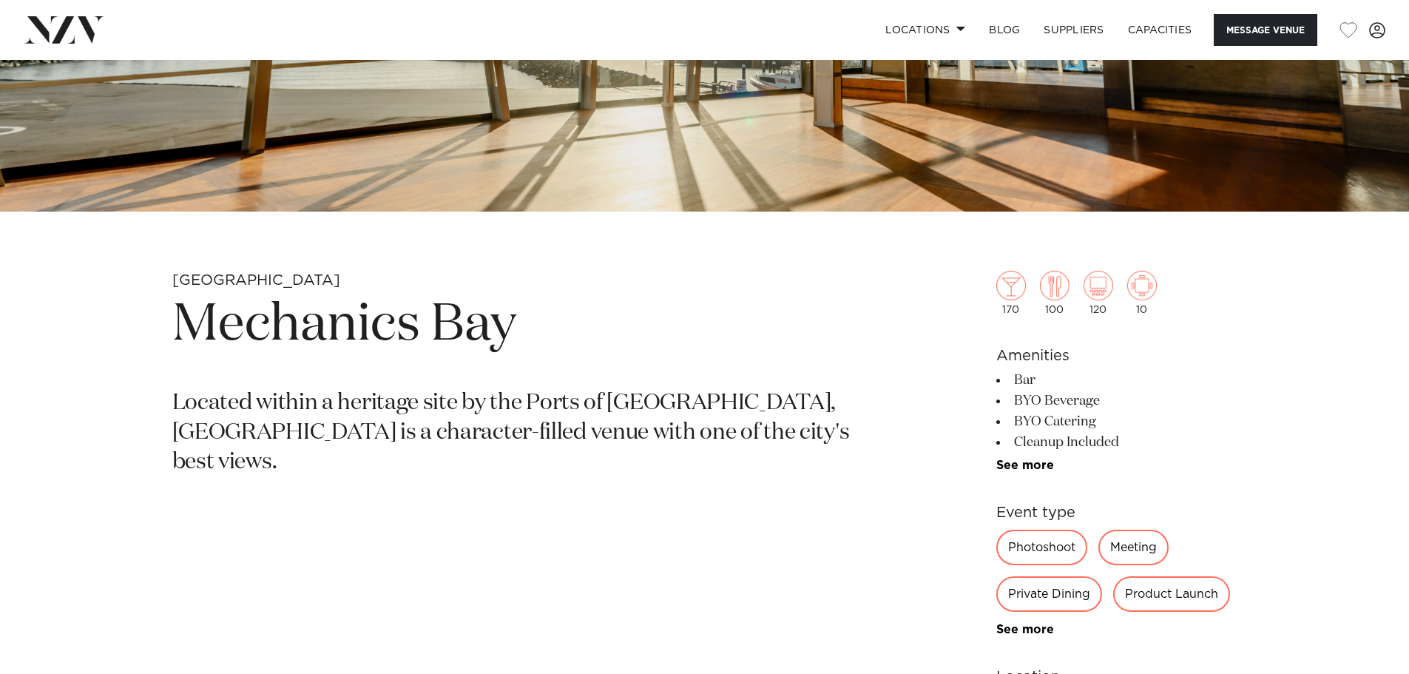
scroll to position [444, 0]
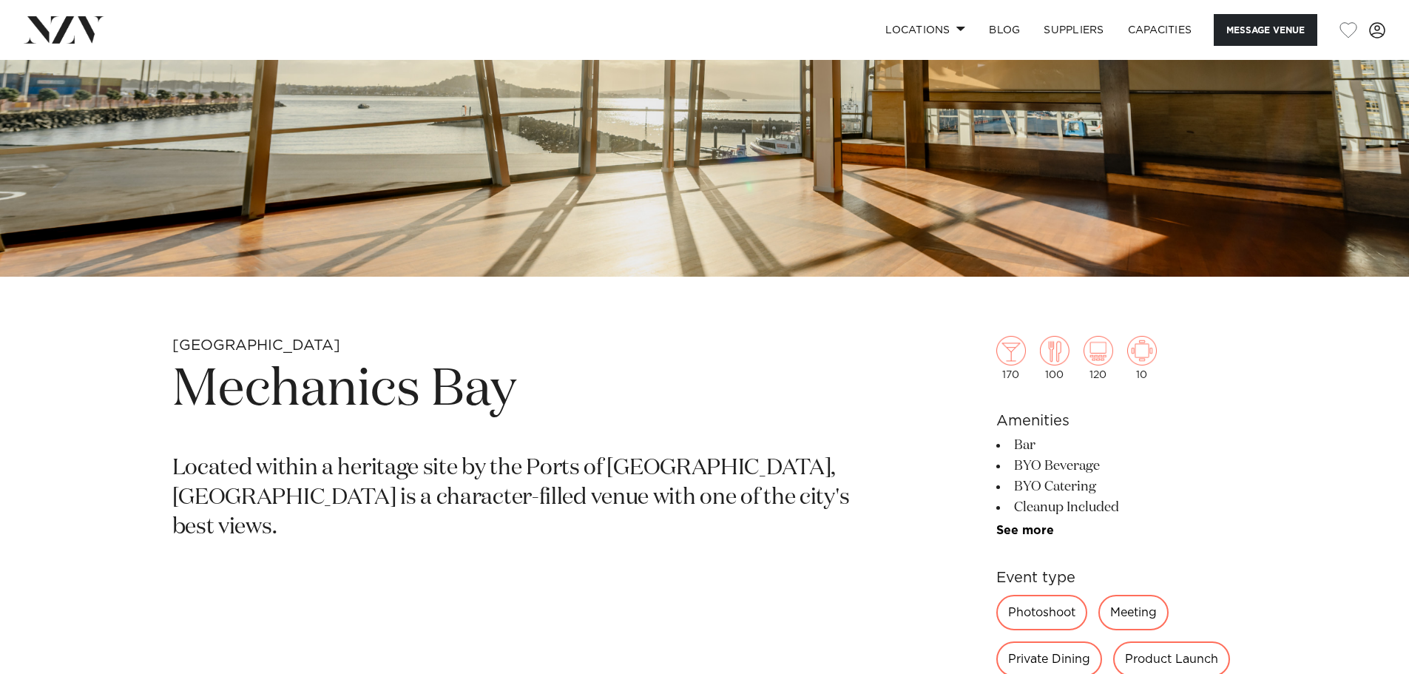
click at [1244, 30] on button "Message Venue" at bounding box center [1265, 30] width 104 height 32
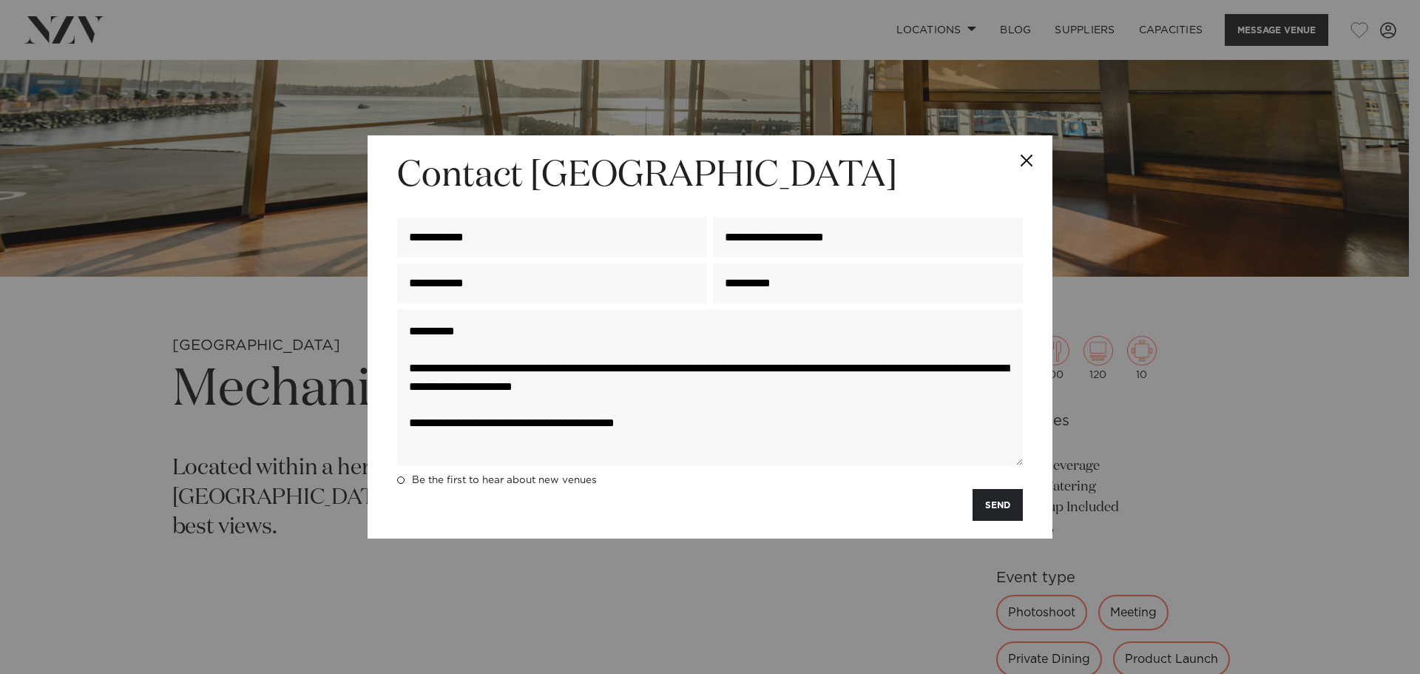
click at [1031, 147] on button "Close" at bounding box center [1026, 161] width 52 height 52
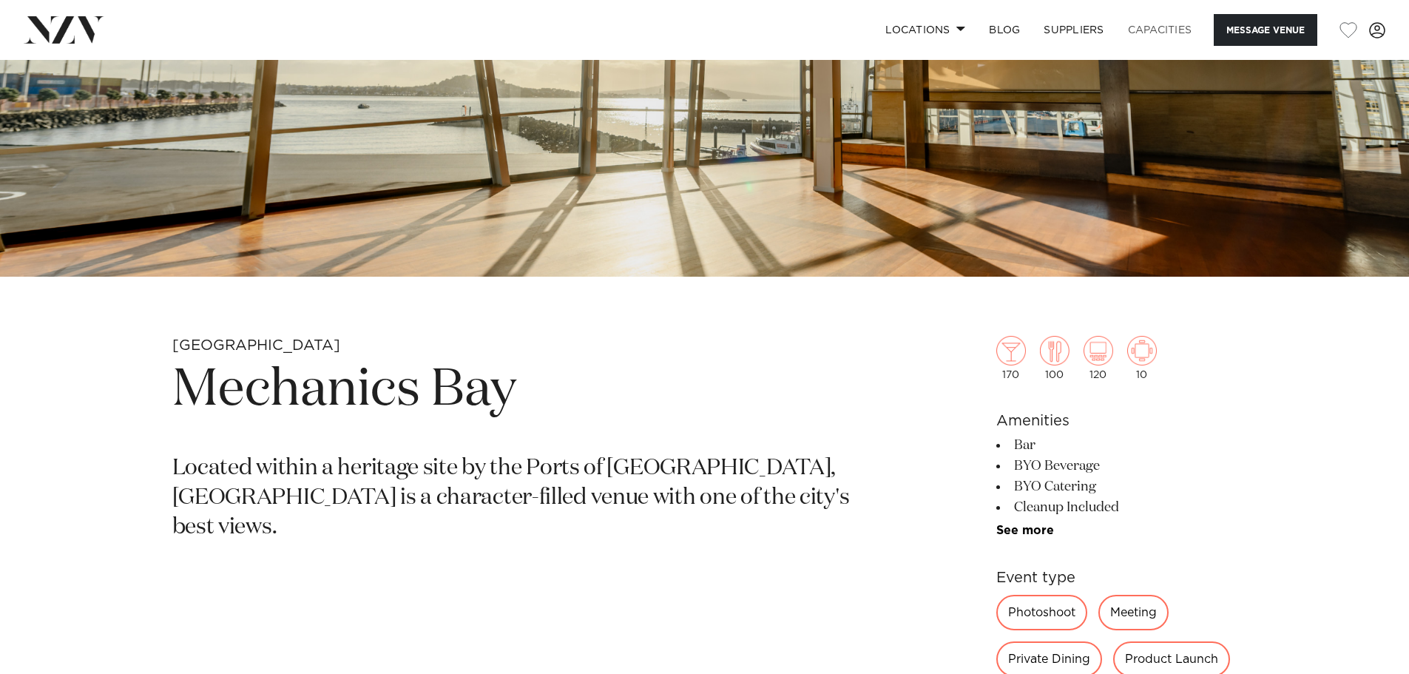
click at [1148, 34] on link "Capacities" at bounding box center [1160, 30] width 88 height 32
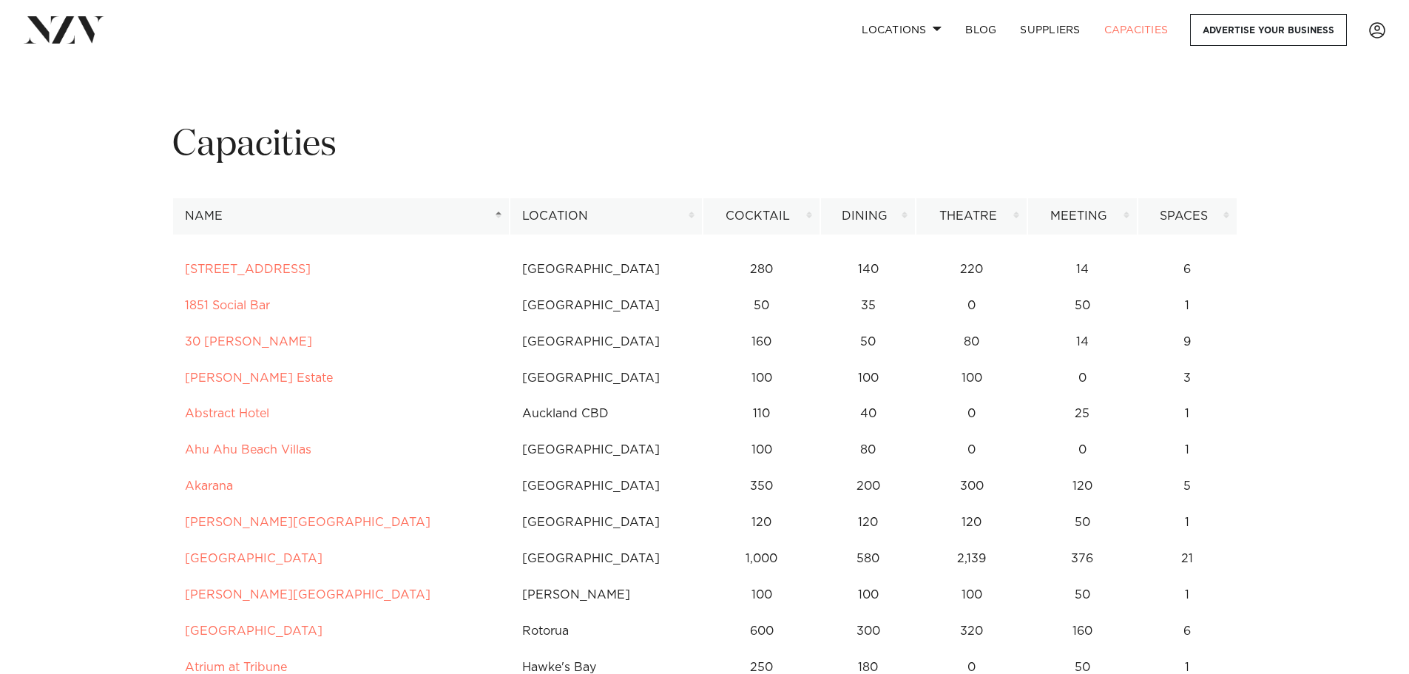
click at [807, 209] on th "Cocktail" at bounding box center [761, 216] width 118 height 36
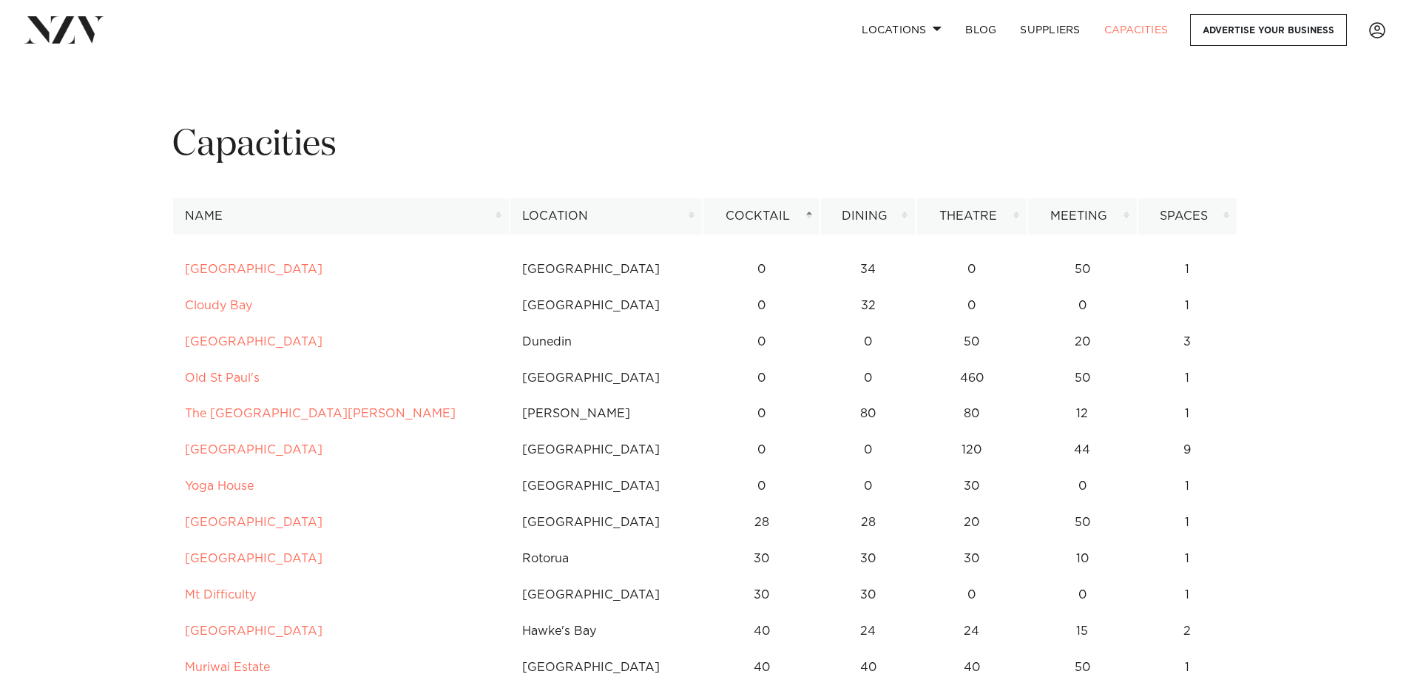
click at [807, 213] on th "Cocktail" at bounding box center [761, 216] width 118 height 36
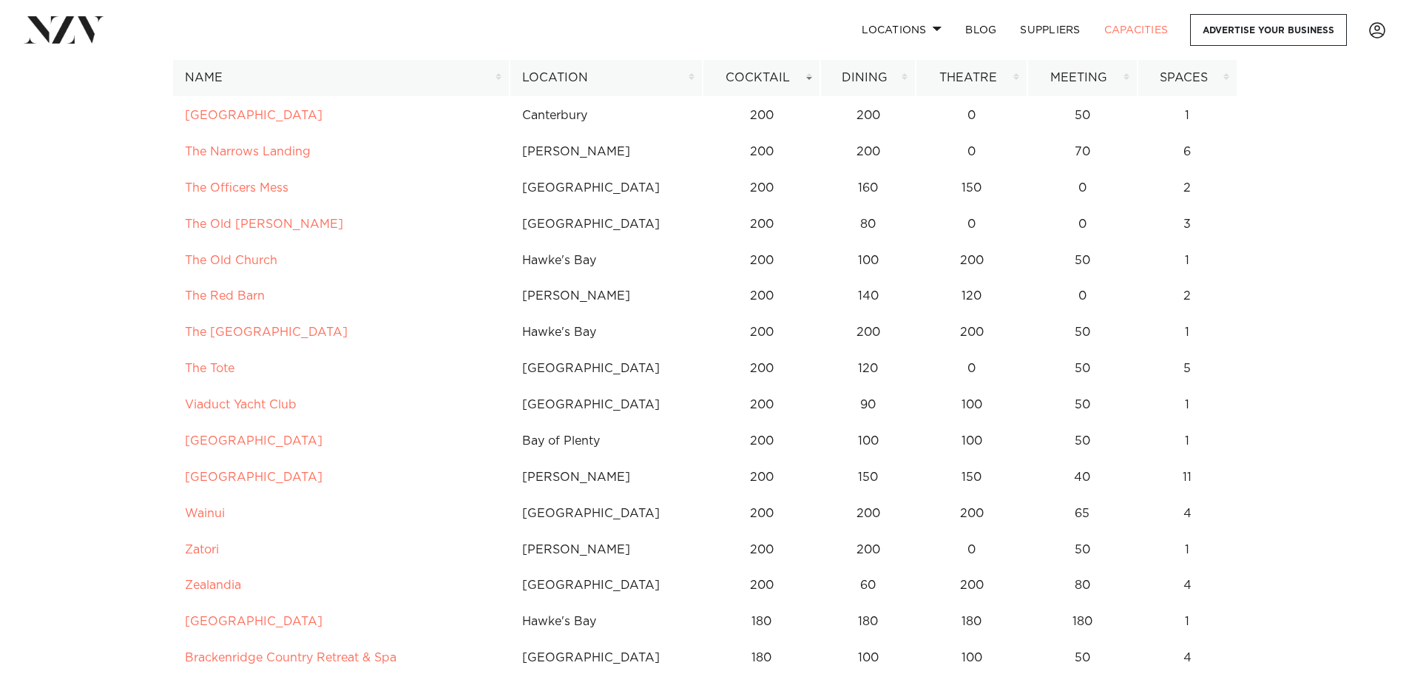
scroll to position [6211, 0]
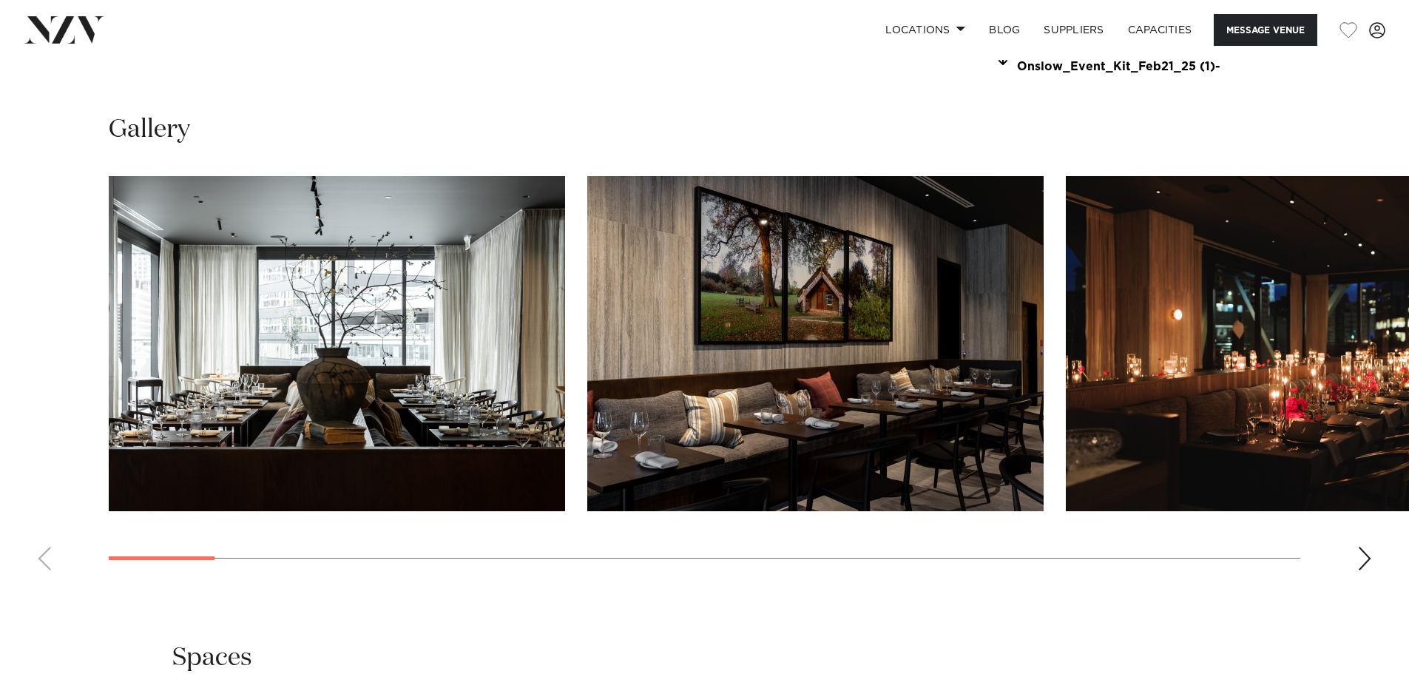
scroll to position [1479, 0]
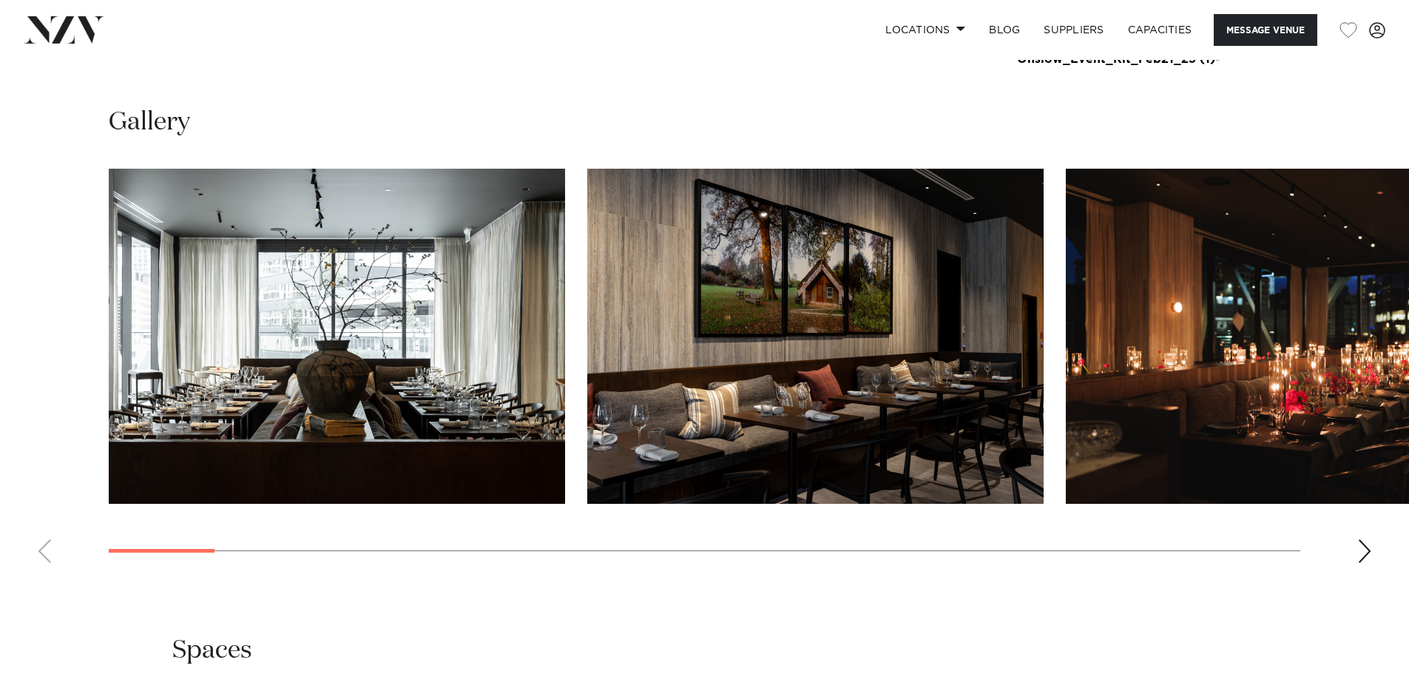
click at [1361, 545] on div "Next slide" at bounding box center [1364, 551] width 15 height 24
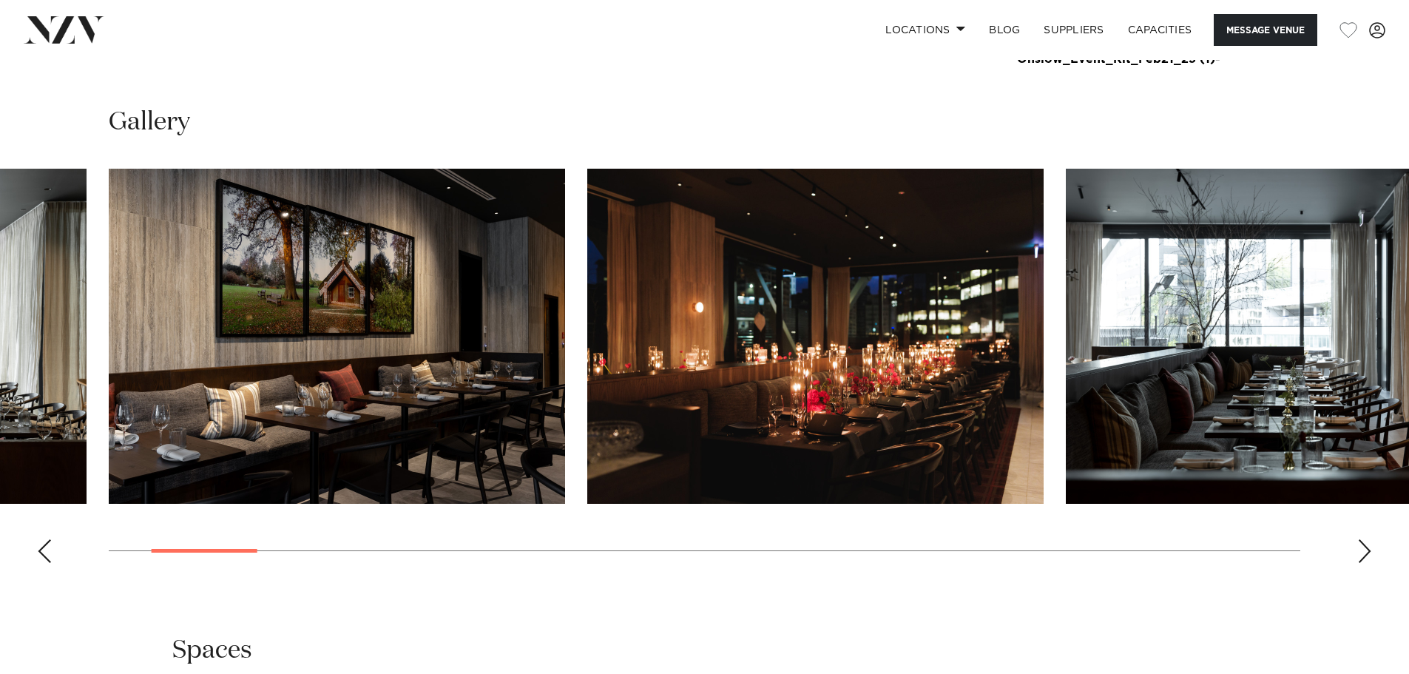
click at [1361, 545] on div "Next slide" at bounding box center [1364, 551] width 15 height 24
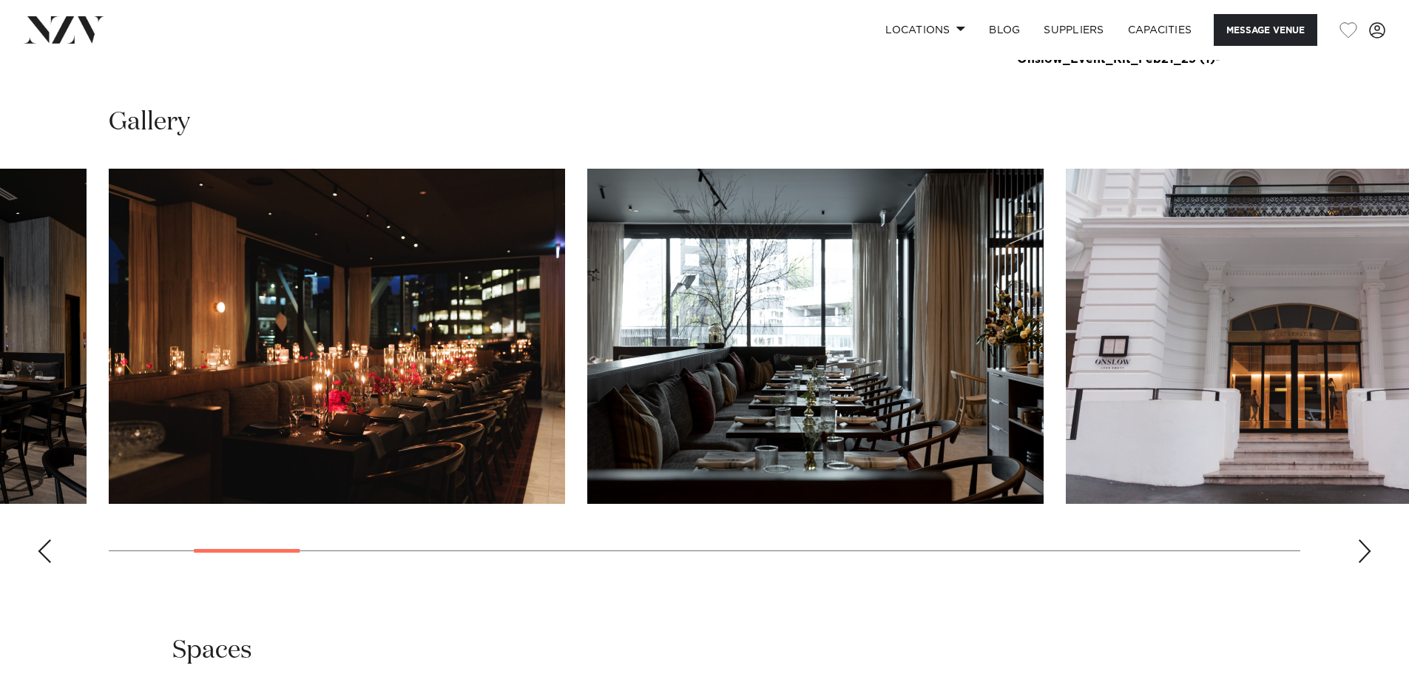
click at [1361, 545] on div "Next slide" at bounding box center [1364, 551] width 15 height 24
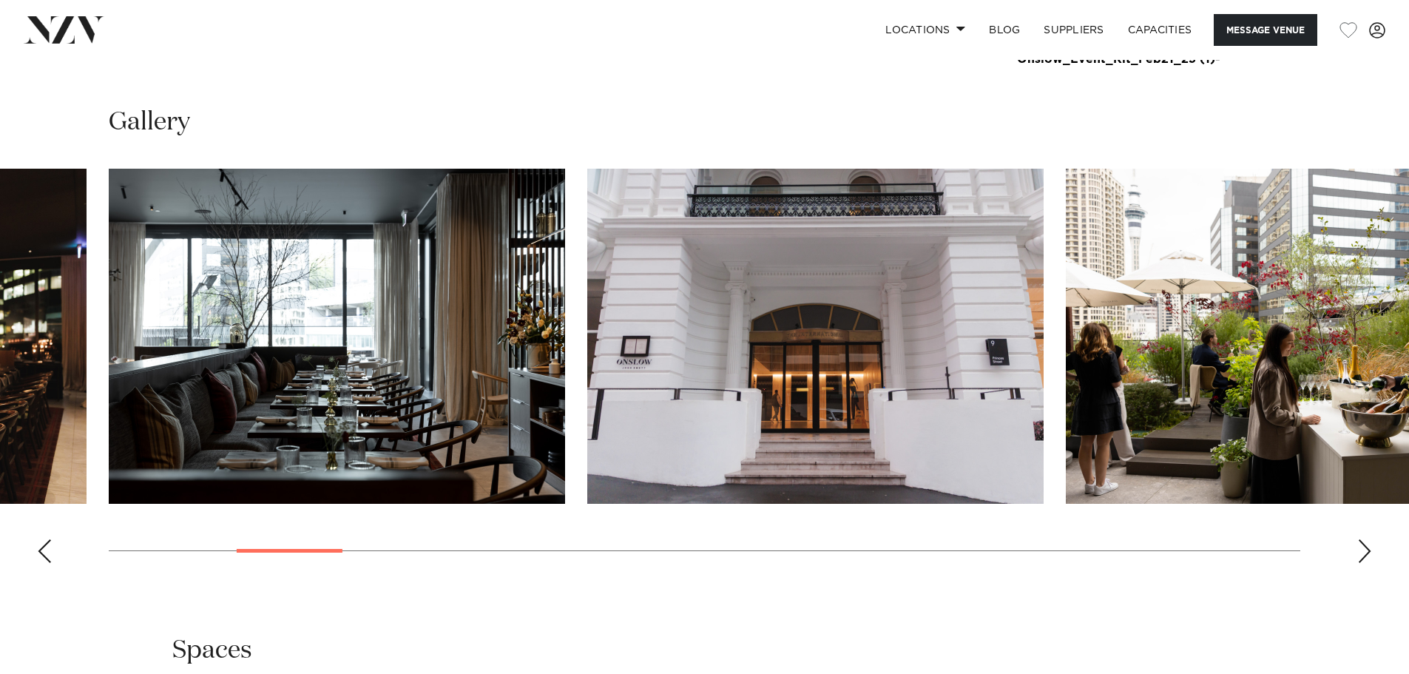
click at [1361, 545] on div "Next slide" at bounding box center [1364, 551] width 15 height 24
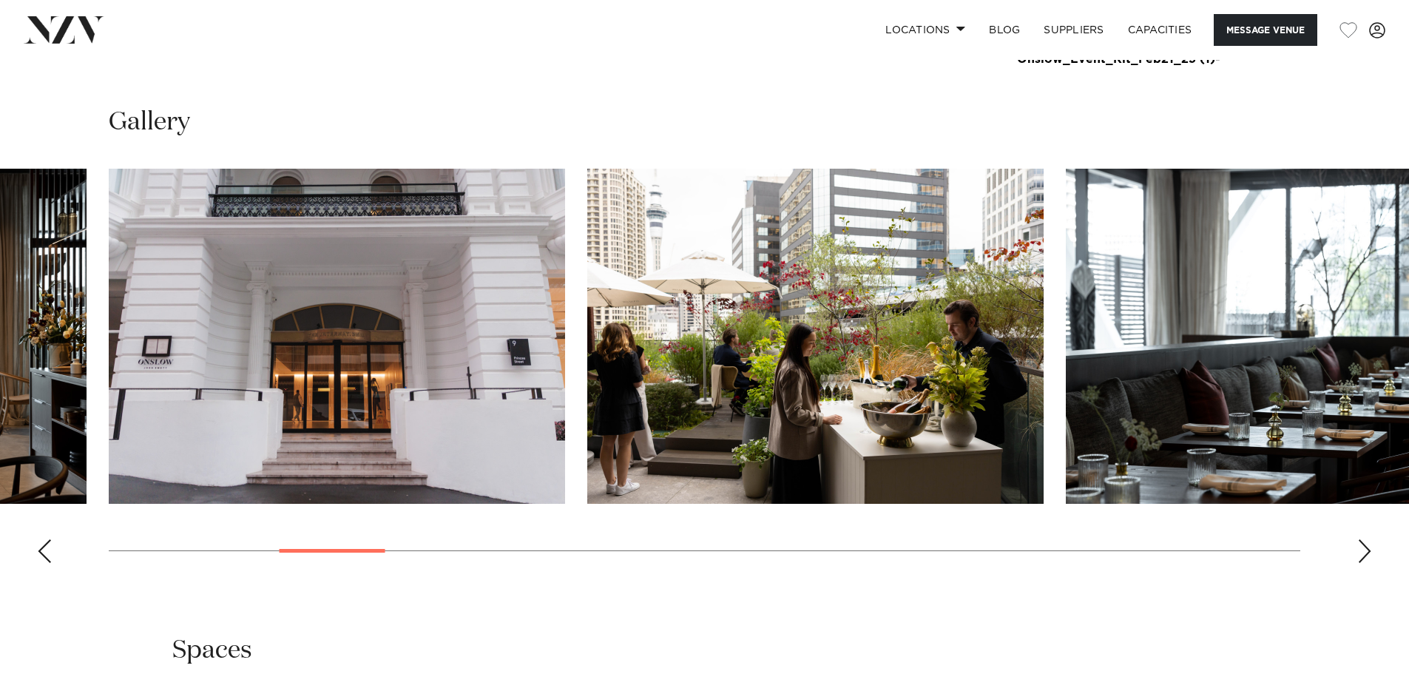
click at [1361, 545] on div "Next slide" at bounding box center [1364, 551] width 15 height 24
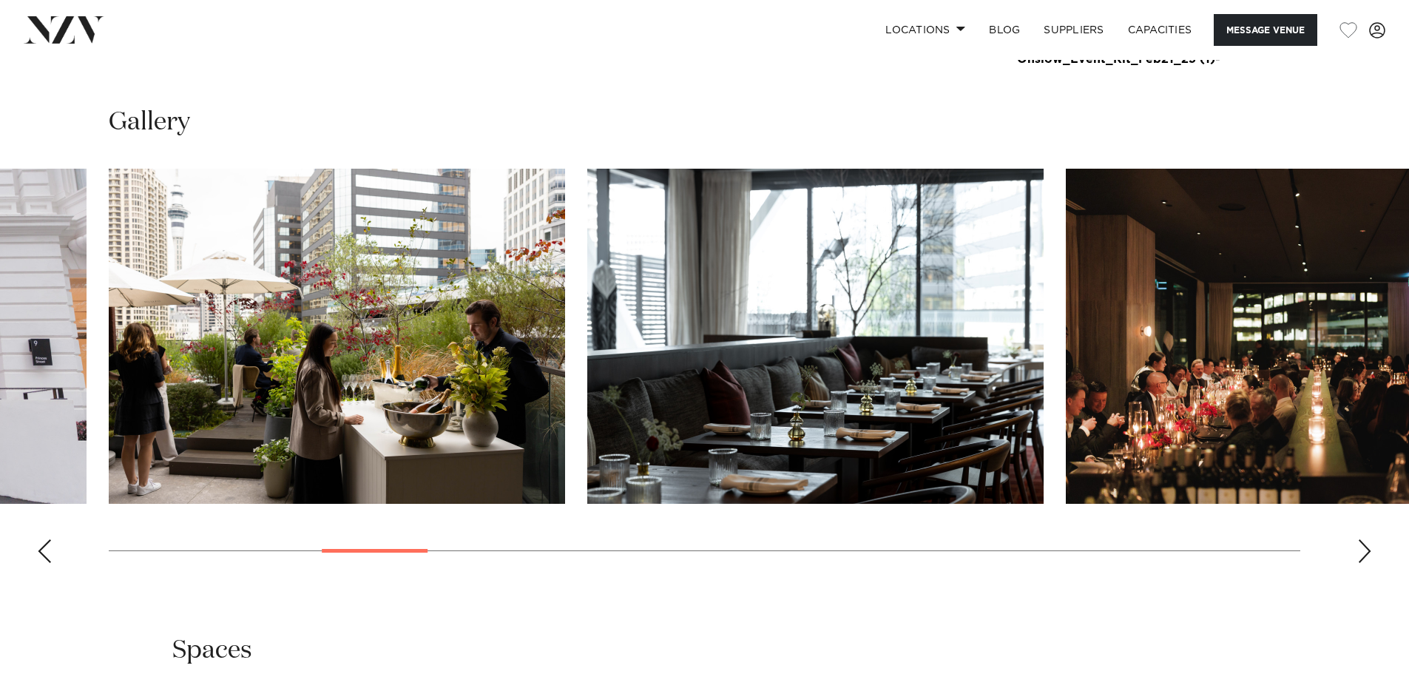
click at [1361, 545] on div "Next slide" at bounding box center [1364, 551] width 15 height 24
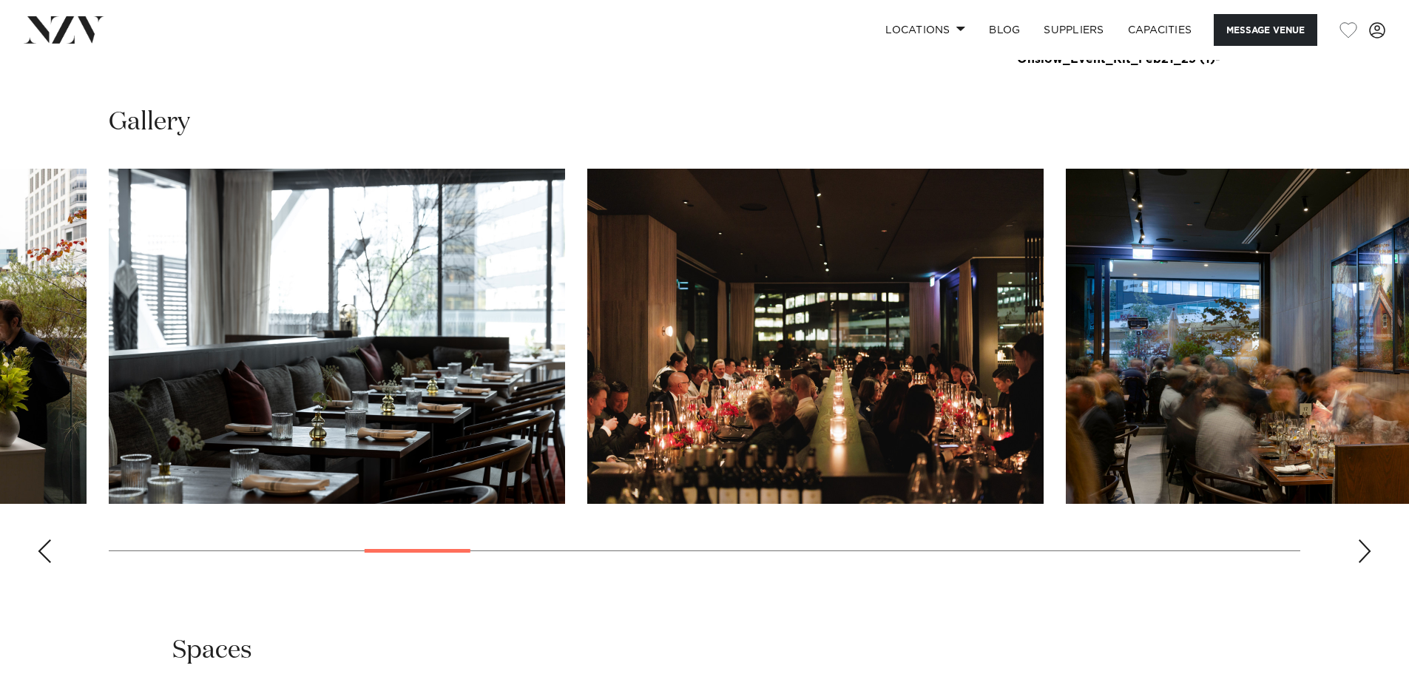
click at [1361, 545] on div "Next slide" at bounding box center [1364, 551] width 15 height 24
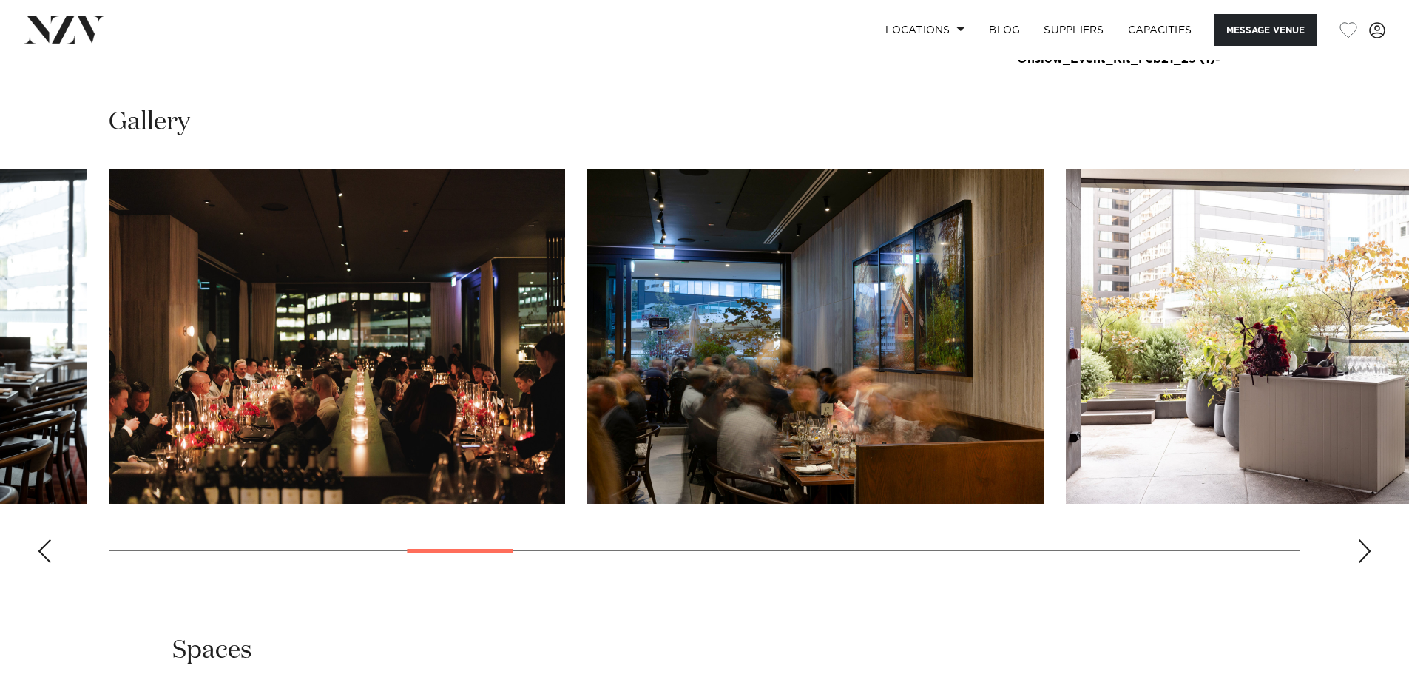
click at [1361, 545] on div "Next slide" at bounding box center [1364, 551] width 15 height 24
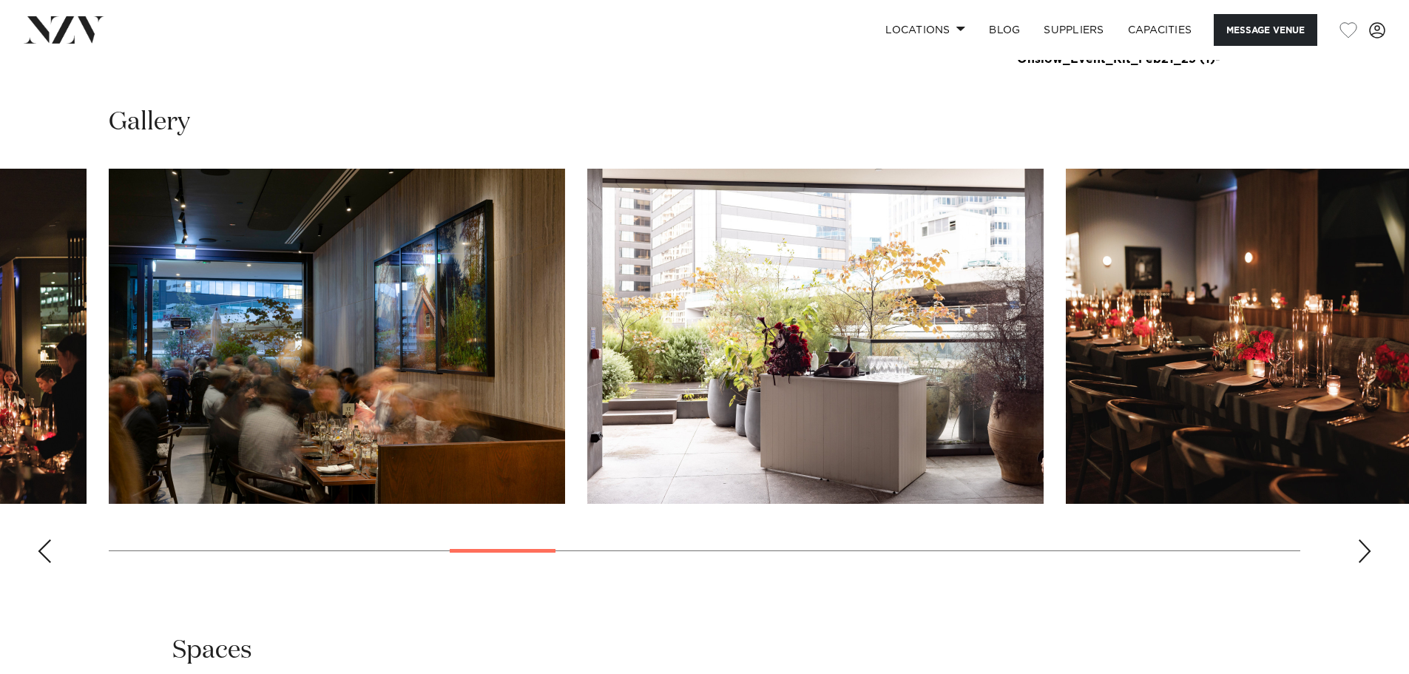
click at [1361, 545] on div "Next slide" at bounding box center [1364, 551] width 15 height 24
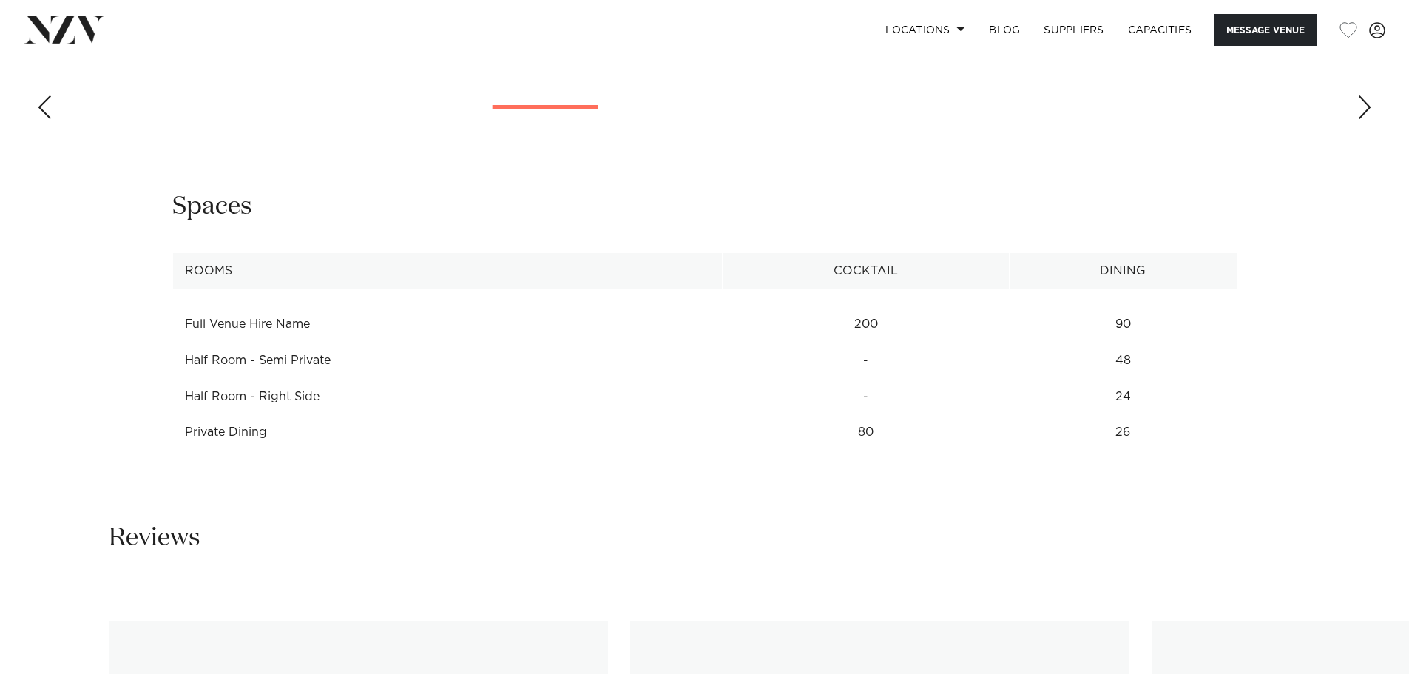
scroll to position [1553, 0]
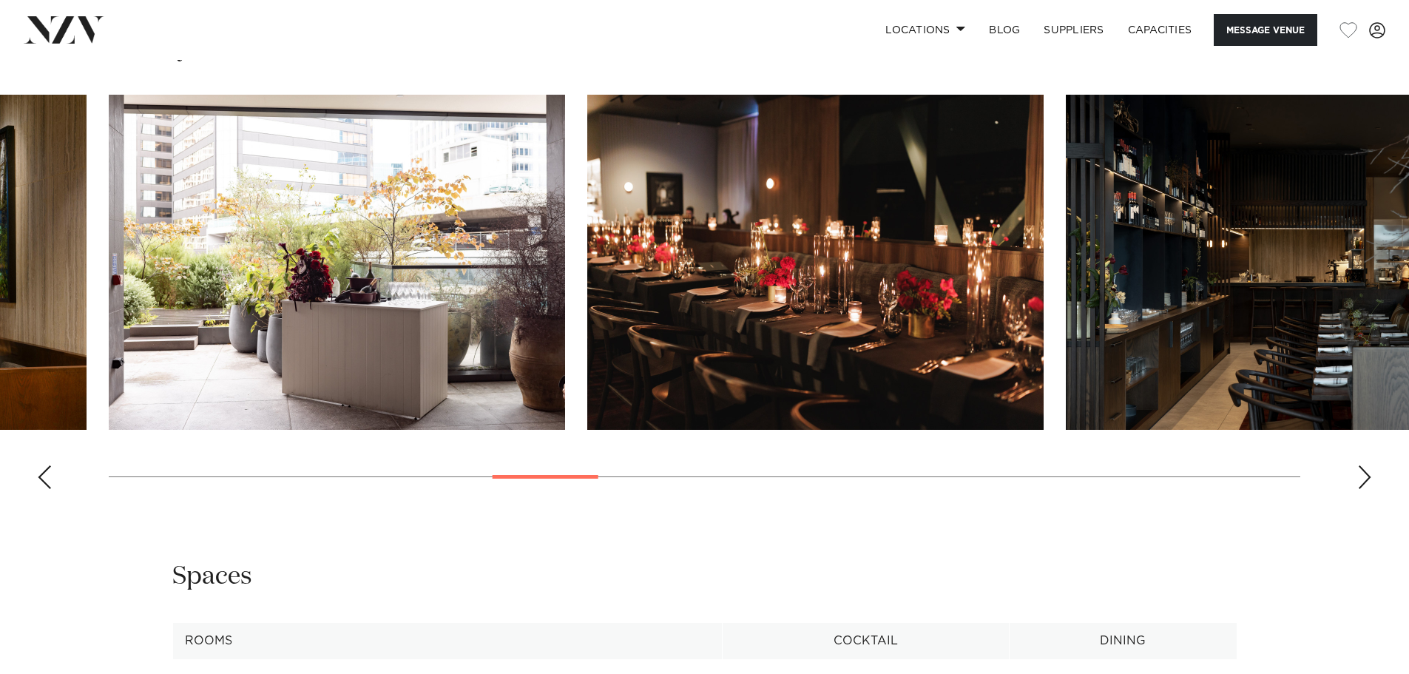
click at [1369, 479] on div "Next slide" at bounding box center [1364, 477] width 15 height 24
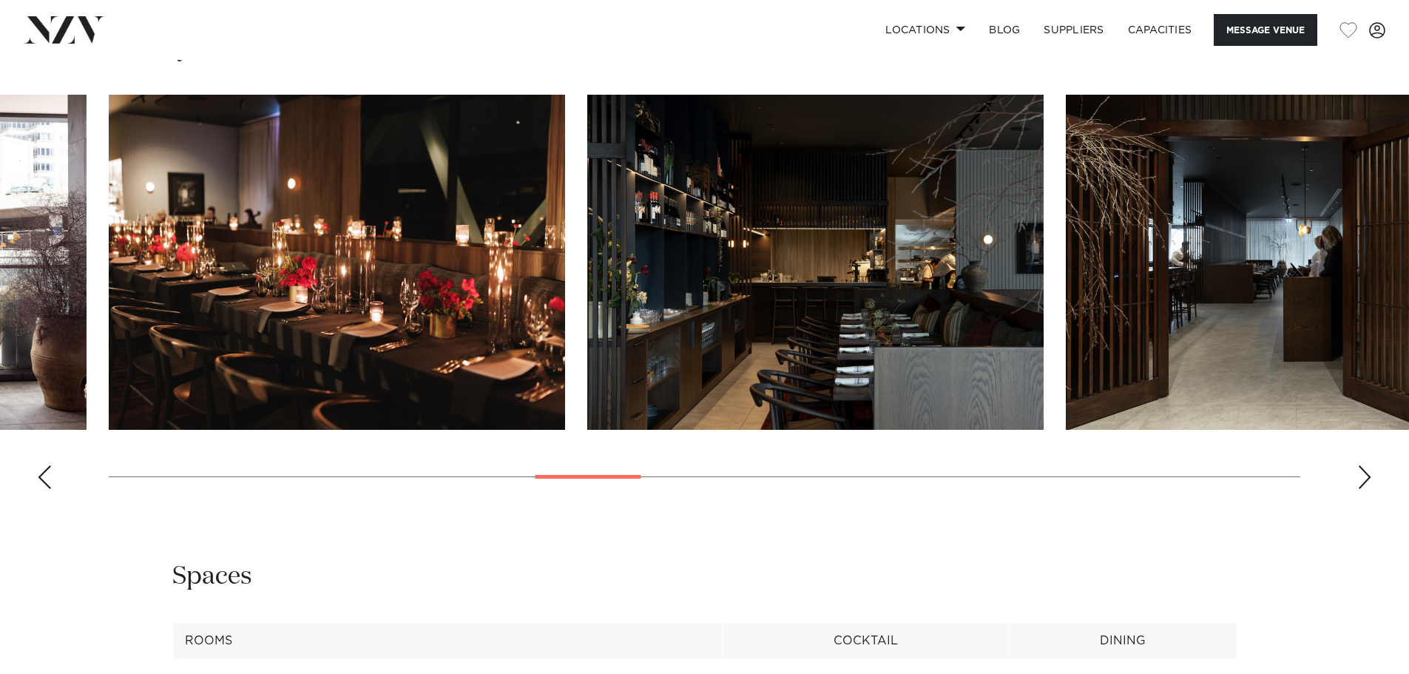
click at [1368, 478] on div "Next slide" at bounding box center [1364, 477] width 15 height 24
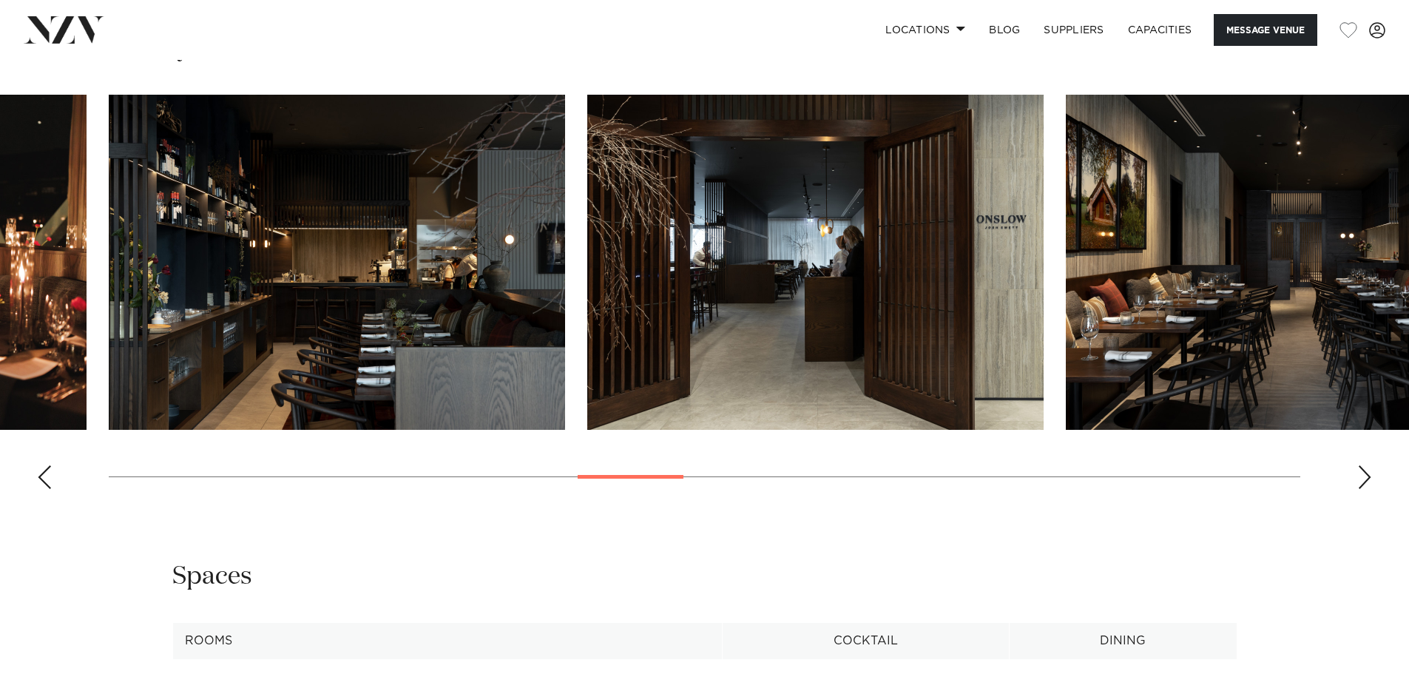
click at [1368, 478] on div "Next slide" at bounding box center [1364, 477] width 15 height 24
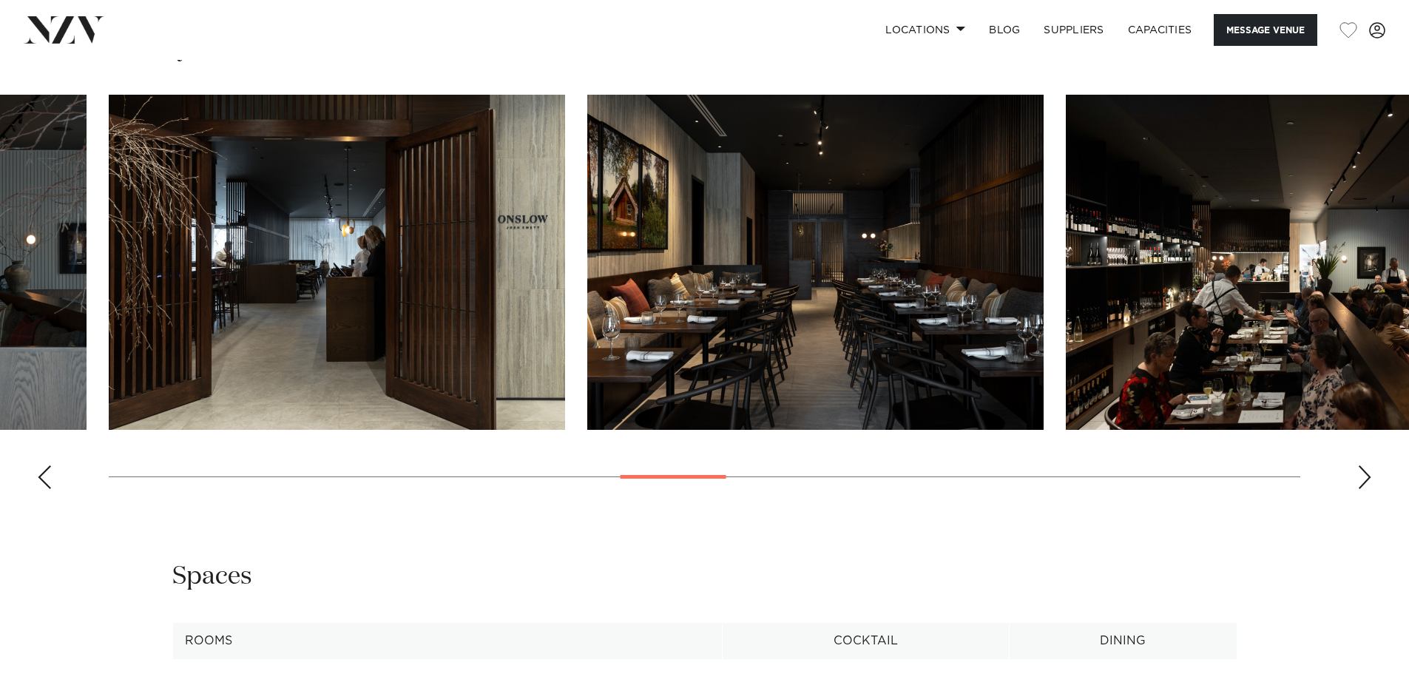
click at [1368, 478] on div "Next slide" at bounding box center [1364, 477] width 15 height 24
